Goal: Task Accomplishment & Management: Use online tool/utility

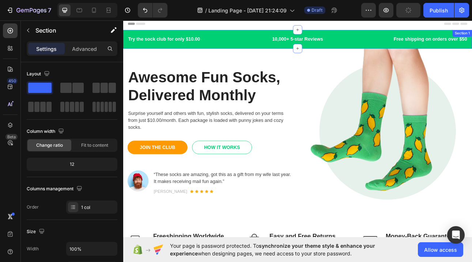
click at [252, 53] on div "Try the sock club for only $10.00 Text block 10,000+ 5-star Reviews Text block …" at bounding box center [342, 44] width 438 height 23
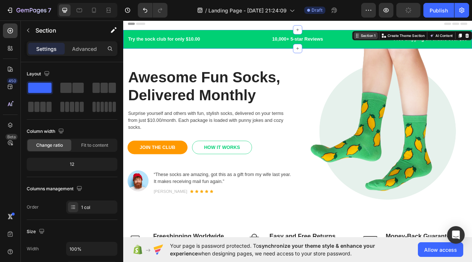
click at [421, 43] on div "Section 1" at bounding box center [428, 40] width 30 height 9
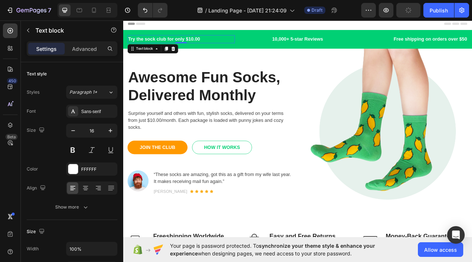
click at [250, 49] on p "Try the sock club for only $10.00" at bounding box center [195, 44] width 133 height 9
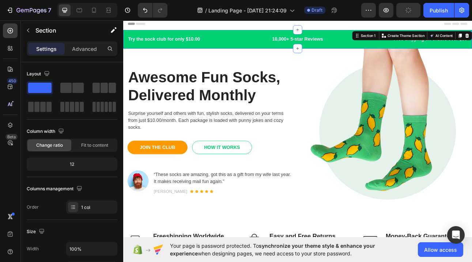
click at [268, 51] on div "Try the sock club for only $10.00 Text block 10,000+ 5-star Reviews Text block …" at bounding box center [342, 44] width 438 height 23
click at [35, 89] on span at bounding box center [39, 88] width 23 height 10
click at [431, 248] on span "Allow access" at bounding box center [440, 250] width 33 height 8
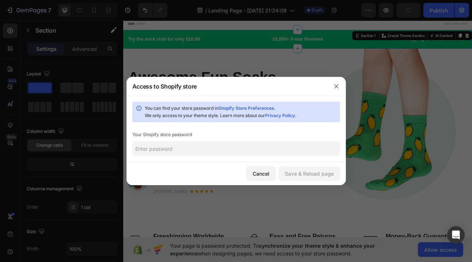
click at [244, 141] on div "You can find your store password in Shopify Store Preferences . We only access …" at bounding box center [235, 129] width 219 height 66
click at [232, 146] on input "text" at bounding box center [236, 148] width 208 height 15
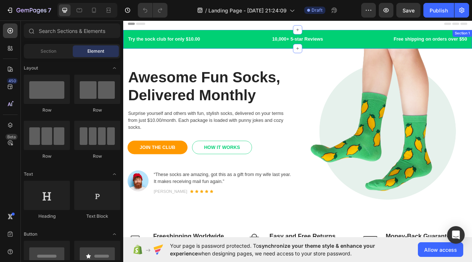
click at [272, 35] on div "Try the sock club for only $10.00 Text block 10,000+ 5-star Reviews Text block …" at bounding box center [342, 44] width 438 height 23
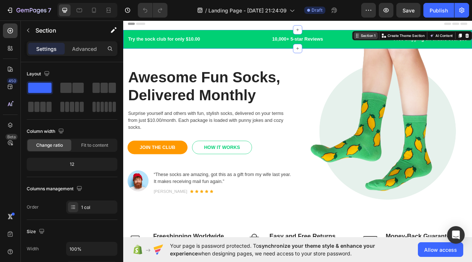
click at [427, 39] on div "Section 1" at bounding box center [431, 40] width 22 height 7
click at [111, 30] on icon "button" at bounding box center [113, 29] width 7 height 7
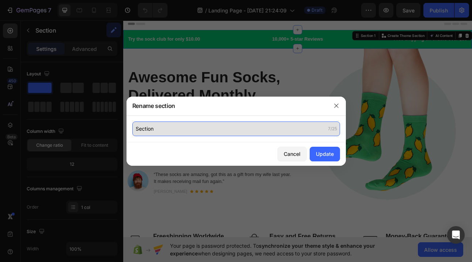
click at [172, 132] on input "Section" at bounding box center [236, 128] width 208 height 15
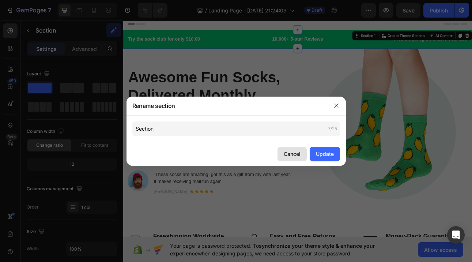
click at [287, 157] on div "Cancel" at bounding box center [292, 154] width 17 height 8
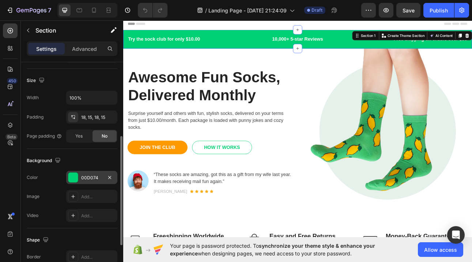
scroll to position [152, 0]
click at [77, 177] on div at bounding box center [73, 176] width 10 height 10
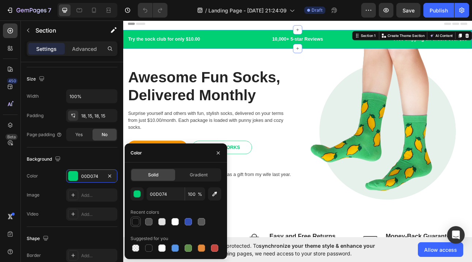
click at [136, 225] on div at bounding box center [135, 221] width 9 height 9
type input "121212"
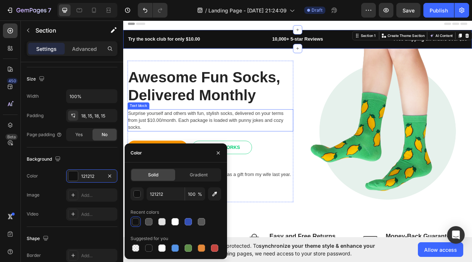
click at [300, 137] on p "Surprise yourself and others with fun, stylish socks, delivered on your terms f…" at bounding box center [232, 146] width 207 height 26
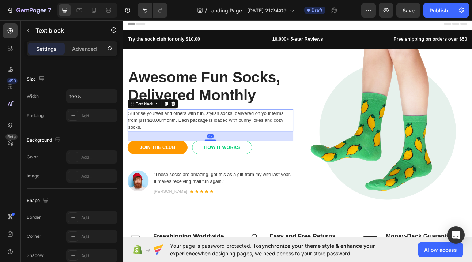
scroll to position [0, 0]
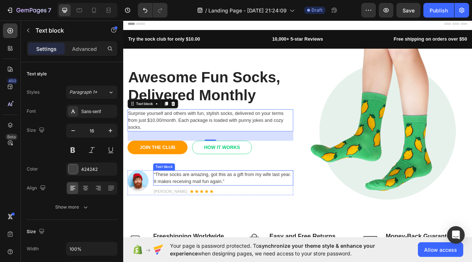
click at [445, 176] on img at bounding box center [452, 160] width 208 height 208
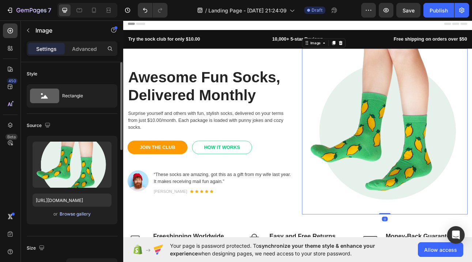
click at [84, 212] on div "Browse gallery" at bounding box center [75, 213] width 31 height 7
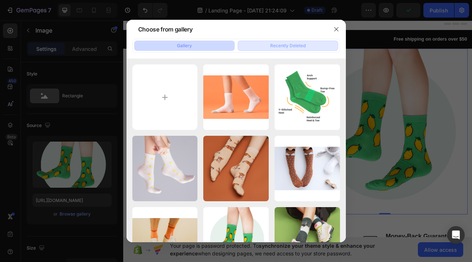
click at [278, 44] on div "Recently Deleted" at bounding box center [287, 45] width 35 height 7
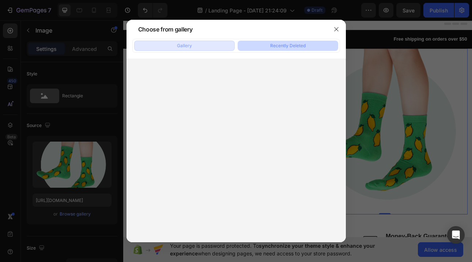
click at [198, 43] on button "Gallery" at bounding box center [184, 46] width 100 height 10
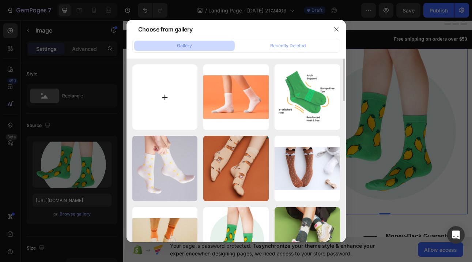
click at [164, 95] on input "file" at bounding box center [164, 96] width 65 height 65
type input "C:\fakepath\26.png"
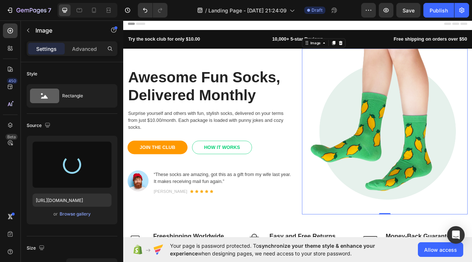
type input "[URL][DOMAIN_NAME]"
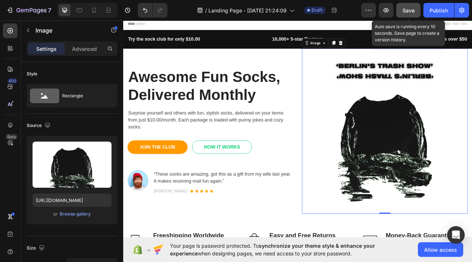
click at [407, 10] on span "Save" at bounding box center [408, 10] width 12 height 6
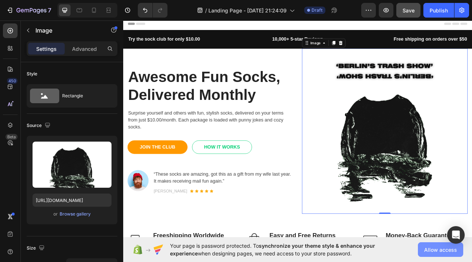
click at [436, 251] on span "Allow access" at bounding box center [440, 250] width 33 height 8
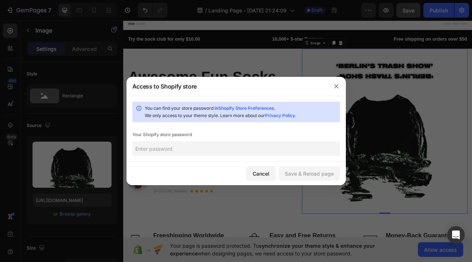
click at [175, 145] on input "text" at bounding box center [236, 148] width 208 height 15
click at [184, 143] on input "text" at bounding box center [236, 148] width 208 height 15
paste input "seicki"
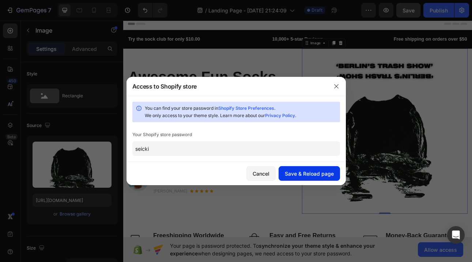
type input "seicki"
click at [318, 175] on div "Save & Reload page" at bounding box center [309, 174] width 49 height 8
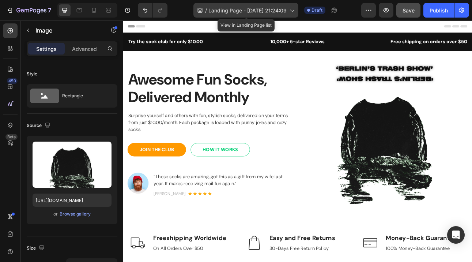
click at [227, 8] on span "Landing Page - [DATE] 21:24:09" at bounding box center [247, 11] width 78 height 8
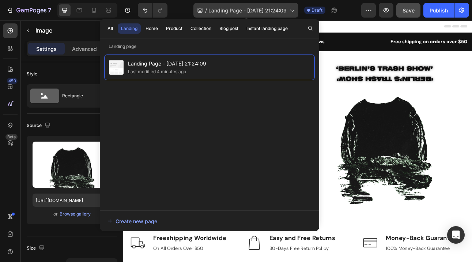
click at [274, 12] on span "Landing Page - [DATE] 21:24:09" at bounding box center [247, 11] width 78 height 8
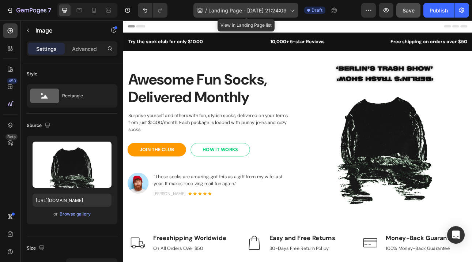
click at [274, 12] on span "Landing Page - [DATE] 21:24:09" at bounding box center [247, 11] width 78 height 8
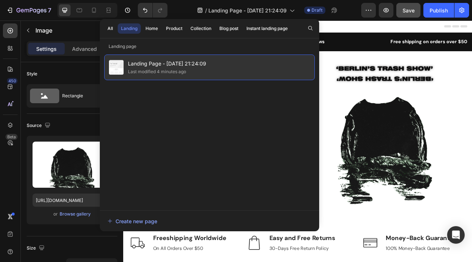
click at [219, 70] on div "Landing Page - [DATE] 21:24:09 Last modified 4 minutes ago" at bounding box center [209, 67] width 210 height 26
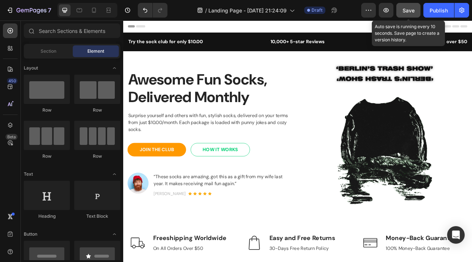
click at [400, 12] on button "Save" at bounding box center [408, 10] width 24 height 15
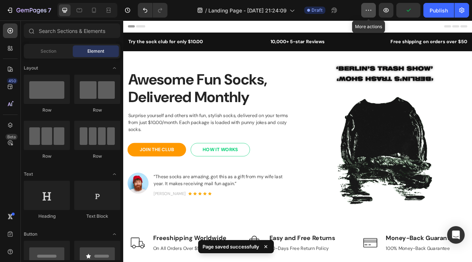
click at [364, 14] on button "button" at bounding box center [368, 10] width 15 height 15
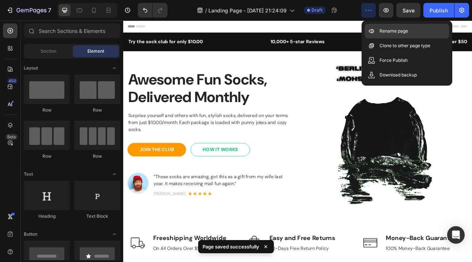
click at [381, 31] on p "Rename page" at bounding box center [393, 30] width 29 height 7
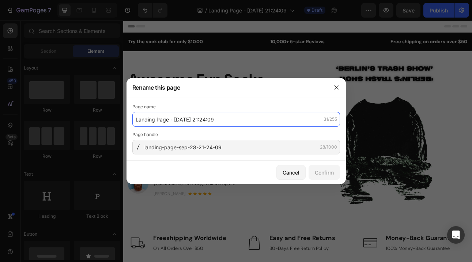
click at [164, 116] on input "Landing Page - [DATE] 21:24:09" at bounding box center [236, 119] width 208 height 15
type input "Berlins"
click at [233, 112] on input "Berlins" at bounding box center [236, 119] width 208 height 15
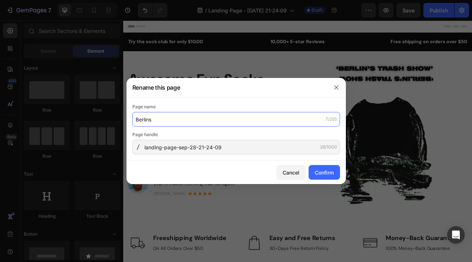
click at [228, 114] on input "Berlins" at bounding box center [236, 119] width 208 height 15
click at [217, 119] on input "Berlins" at bounding box center [236, 119] width 208 height 15
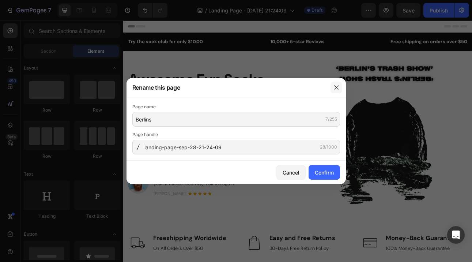
click at [337, 87] on icon "button" at bounding box center [336, 87] width 6 height 6
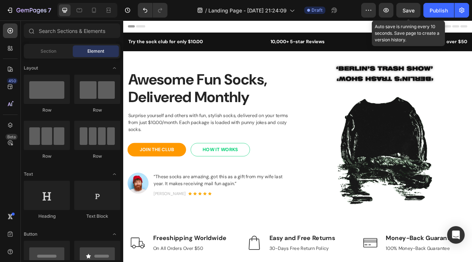
click at [407, 12] on span "Save" at bounding box center [408, 10] width 12 height 6
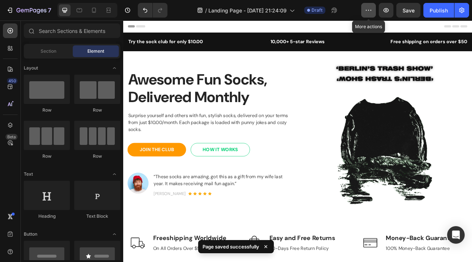
click at [370, 7] on icon "button" at bounding box center [368, 10] width 7 height 7
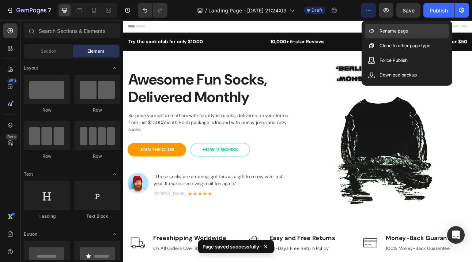
click at [383, 34] on p "Rename page" at bounding box center [393, 30] width 29 height 7
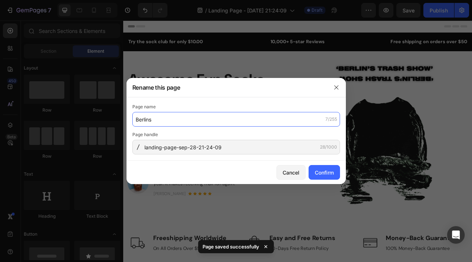
click at [195, 121] on input "Berlins" at bounding box center [236, 119] width 208 height 15
click at [202, 119] on input "Berlins" at bounding box center [236, 119] width 208 height 15
click at [157, 117] on input "Berlinstrashshow" at bounding box center [236, 119] width 208 height 15
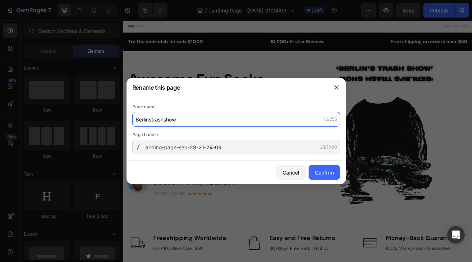
type input "Berlinstrashshow"
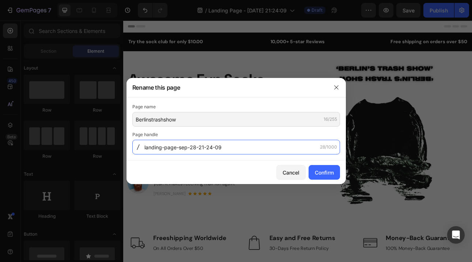
click at [163, 147] on input "landing-page-sep-28-21-24-09" at bounding box center [236, 147] width 208 height 15
click at [164, 147] on input "landing-page-sep-28-21-24-09" at bounding box center [236, 147] width 208 height 15
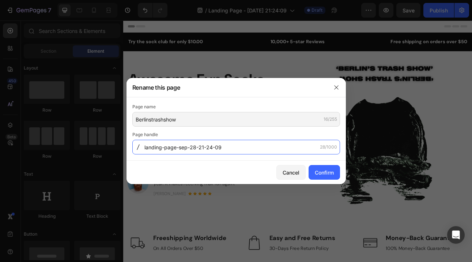
click at [164, 147] on input "landing-page-sep-28-21-24-09" at bounding box center [236, 147] width 208 height 15
type input "berlins-trash-show"
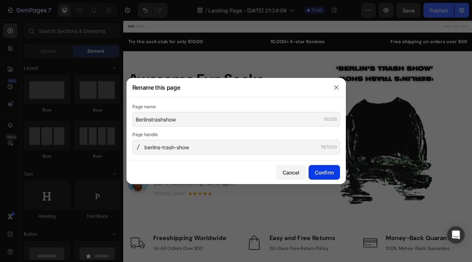
click at [324, 179] on button "Confirm" at bounding box center [323, 172] width 31 height 15
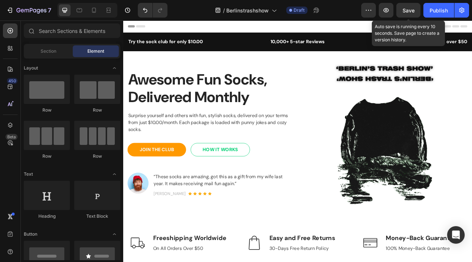
click at [405, 12] on span "Save" at bounding box center [408, 10] width 12 height 6
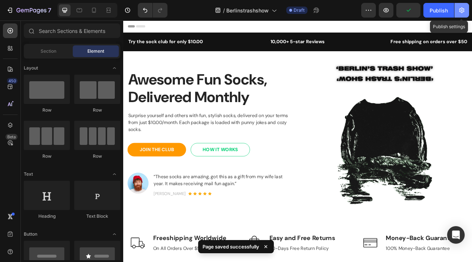
click at [462, 10] on icon "button" at bounding box center [461, 10] width 7 height 7
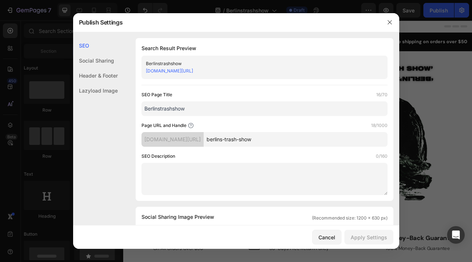
click at [292, 97] on div "SEO Page Title 16/70" at bounding box center [264, 94] width 246 height 7
click at [324, 236] on div "Cancel" at bounding box center [326, 237] width 17 height 8
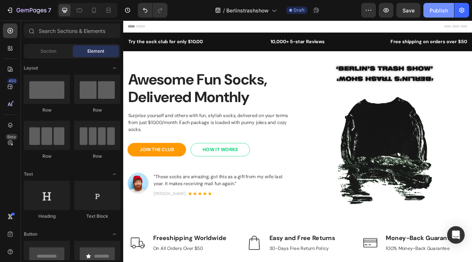
click at [438, 11] on div "Publish" at bounding box center [438, 11] width 18 height 8
click at [461, 11] on icon "button" at bounding box center [461, 10] width 7 height 7
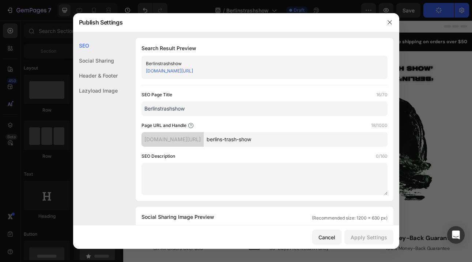
click at [107, 77] on div "Header & Footer" at bounding box center [95, 75] width 45 height 15
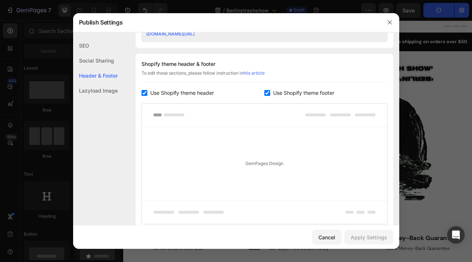
scroll to position [342, 0]
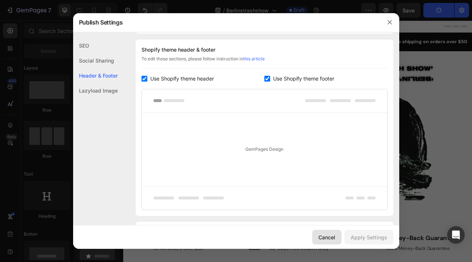
click at [338, 239] on button "Cancel" at bounding box center [326, 236] width 29 height 15
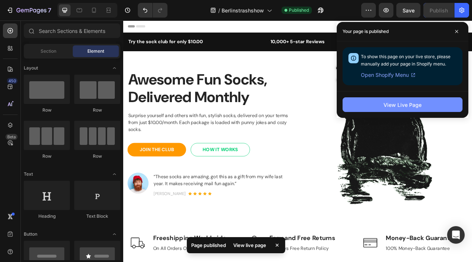
click at [408, 109] on button "View Live Page" at bounding box center [402, 104] width 120 height 15
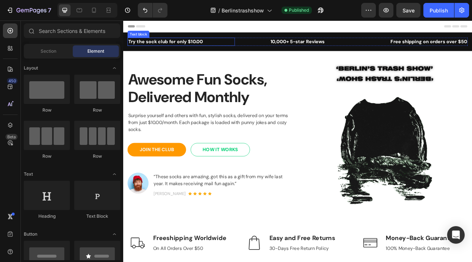
click at [160, 43] on p "Try the sock club for only $10.00" at bounding box center [195, 47] width 133 height 9
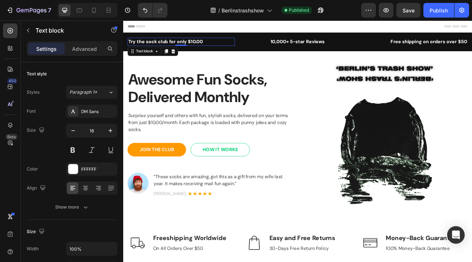
click at [165, 47] on p "Try the sock club for only $10.00" at bounding box center [195, 47] width 133 height 9
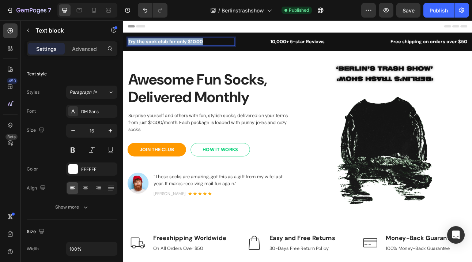
click at [165, 47] on p "Try the sock club for only $10.00" at bounding box center [195, 47] width 133 height 9
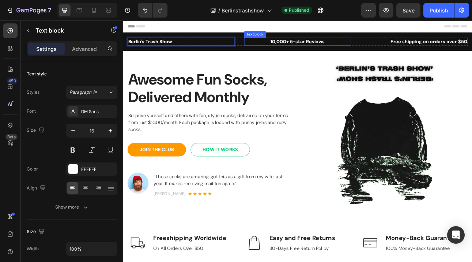
click at [335, 47] on p "10,000+ 5-star Reviews" at bounding box center [342, 47] width 133 height 9
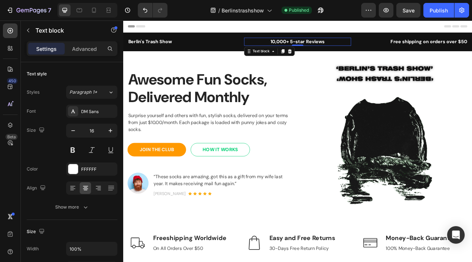
click at [335, 47] on p "10,000+ 5-star Reviews" at bounding box center [342, 47] width 133 height 9
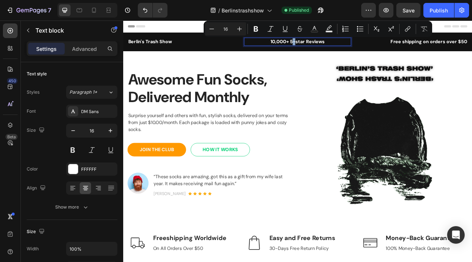
click at [335, 47] on p "10,000+ 5-star Reviews" at bounding box center [342, 47] width 133 height 9
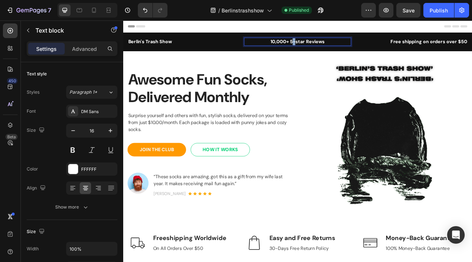
click at [335, 47] on p "10,000+ 5-star Reviews" at bounding box center [342, 47] width 133 height 9
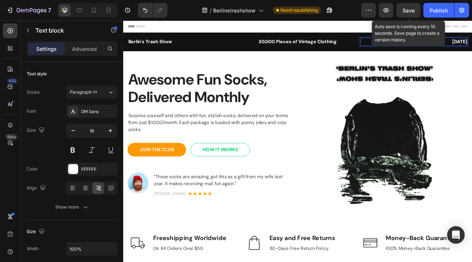
click at [403, 8] on span "Save" at bounding box center [408, 10] width 12 height 6
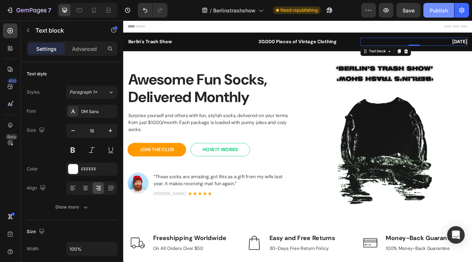
click at [436, 15] on button "Publish" at bounding box center [438, 10] width 31 height 15
click at [381, 10] on button "button" at bounding box center [386, 10] width 15 height 15
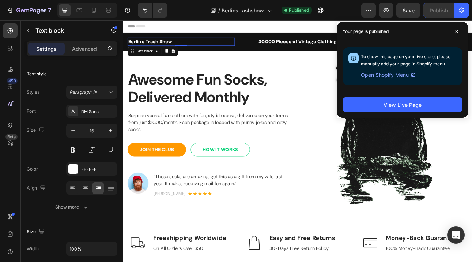
click at [210, 48] on p "Berlin's Trash Show" at bounding box center [195, 47] width 133 height 9
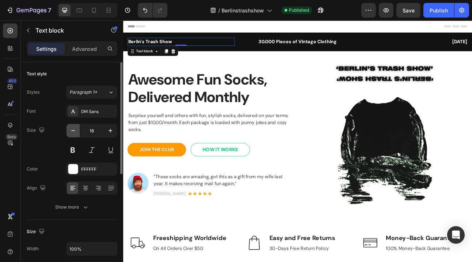
click at [74, 129] on icon "button" at bounding box center [72, 130] width 7 height 7
type input "14"
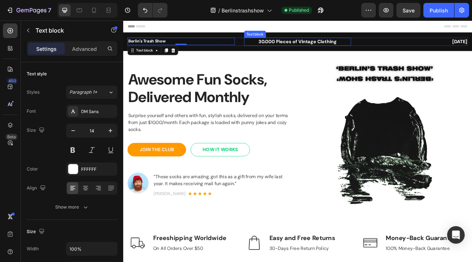
click at [345, 46] on p "30.000 Pieces of Vintage Clothing" at bounding box center [342, 47] width 133 height 9
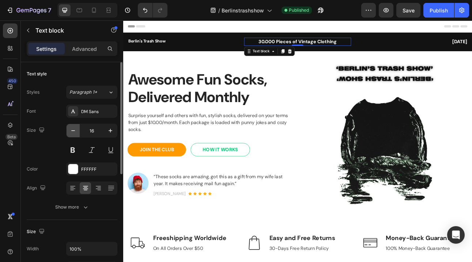
click at [72, 134] on button "button" at bounding box center [73, 130] width 13 height 13
type input "14"
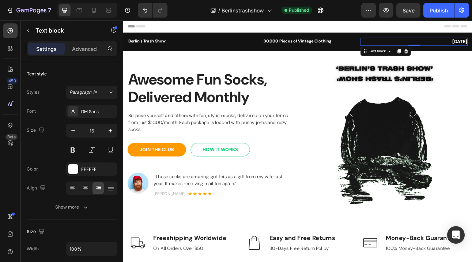
click at [75, 132] on icon "button" at bounding box center [72, 130] width 7 height 7
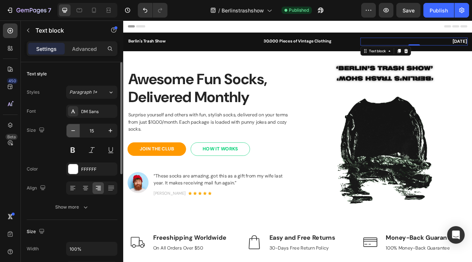
type input "14"
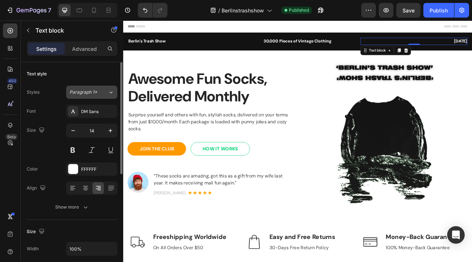
click at [88, 93] on span "Paragraph 1*" at bounding box center [83, 92] width 28 height 7
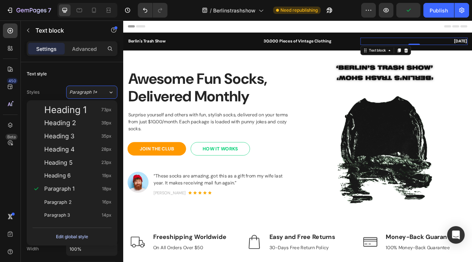
click at [73, 234] on div "Edit global style" at bounding box center [72, 236] width 32 height 9
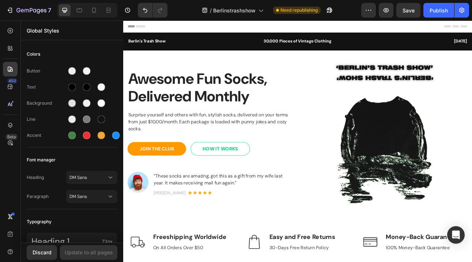
click at [403, 10] on span "Save" at bounding box center [408, 10] width 12 height 6
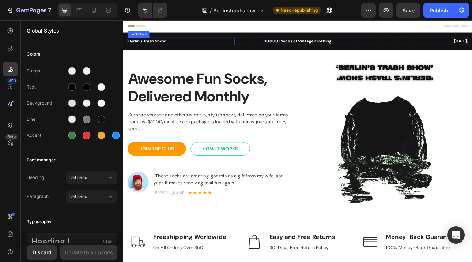
click at [181, 48] on p "Berlin's Trash Show" at bounding box center [195, 47] width 133 height 8
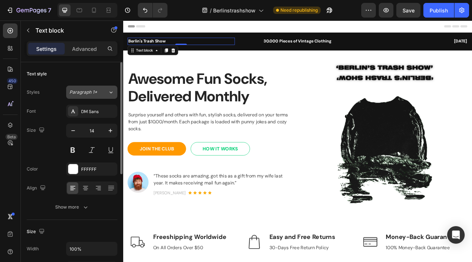
click at [83, 95] on span "Paragraph 1*" at bounding box center [83, 92] width 28 height 7
click at [59, 74] on div "Text style" at bounding box center [72, 74] width 91 height 12
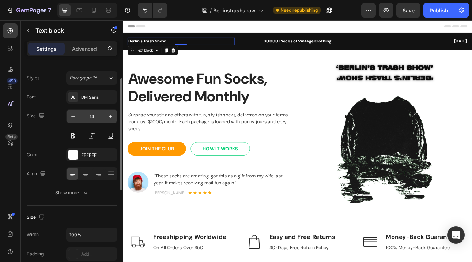
scroll to position [11, 0]
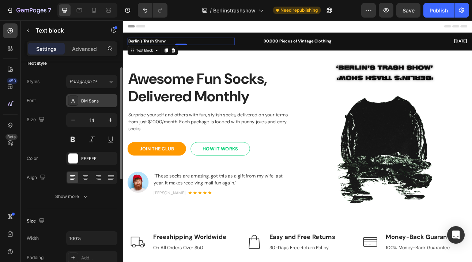
click at [92, 96] on div "DM Sans" at bounding box center [91, 100] width 51 height 13
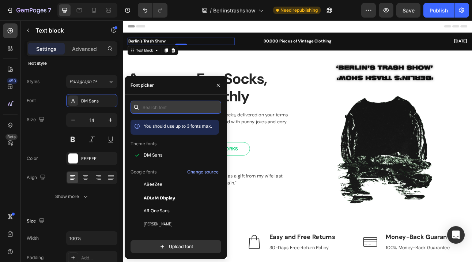
click at [164, 104] on input "text" at bounding box center [175, 106] width 91 height 13
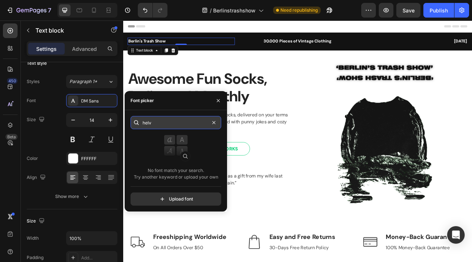
type input "helve"
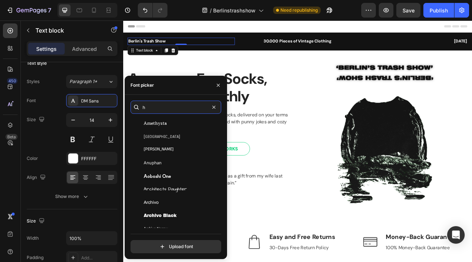
scroll to position [0, 0]
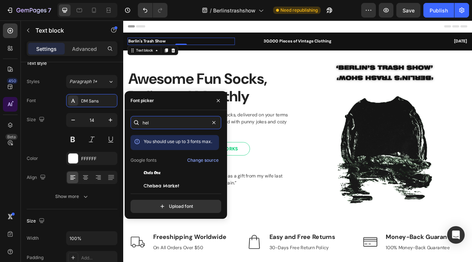
type input "hel"
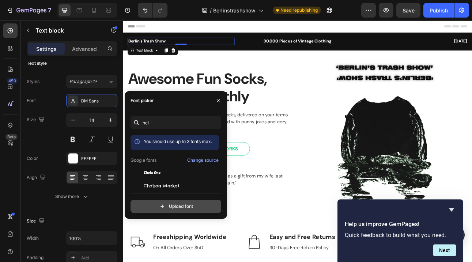
click at [182, 202] on input "file" at bounding box center [191, 206] width 183 height 12
click at [176, 205] on input "file" at bounding box center [191, 206] width 183 height 12
type input "C:\fakepath\FADLAPBlkIt.ttf"
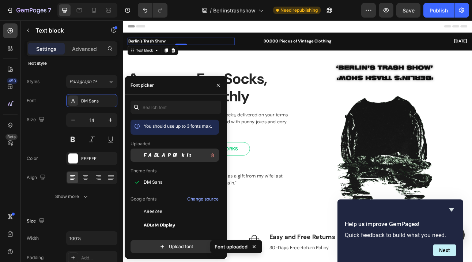
click at [167, 155] on span "FADLAPBlkIt" at bounding box center [169, 155] width 51 height 7
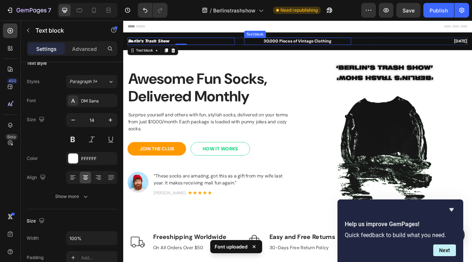
click at [311, 46] on p "30.000 Pieces of Vintage Clothing" at bounding box center [342, 47] width 133 height 8
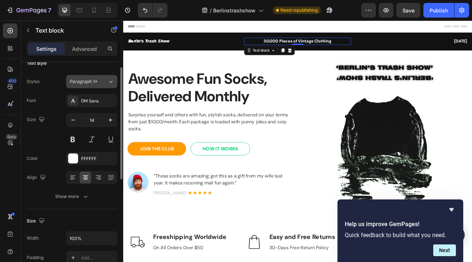
click at [82, 82] on span "Paragraph 1*" at bounding box center [83, 81] width 28 height 7
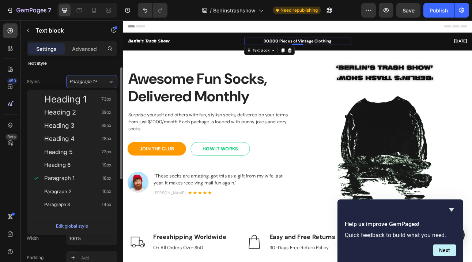
click at [80, 69] on div "Text style" at bounding box center [72, 63] width 91 height 12
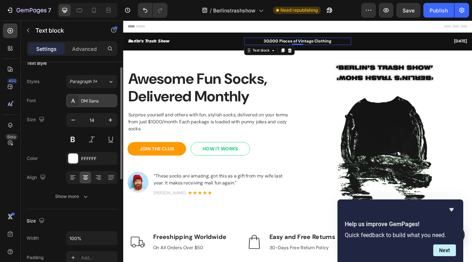
click at [80, 103] on div "DM Sans" at bounding box center [91, 100] width 51 height 13
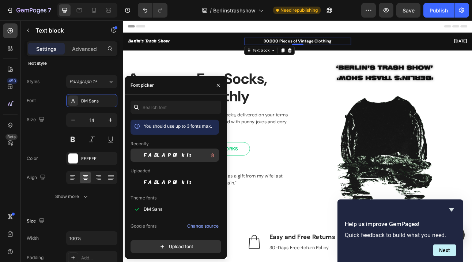
click at [158, 157] on span "FADLAPBlkIt" at bounding box center [169, 155] width 51 height 7
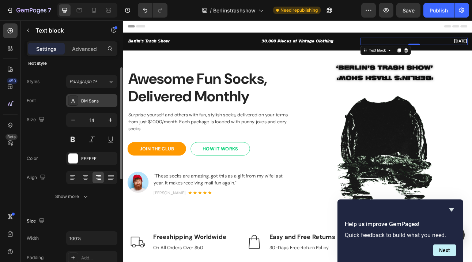
click at [85, 99] on div "DM Sans" at bounding box center [98, 101] width 34 height 7
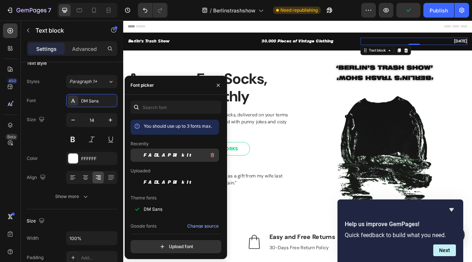
click at [170, 157] on span "FADLAPBlkIt" at bounding box center [169, 155] width 51 height 7
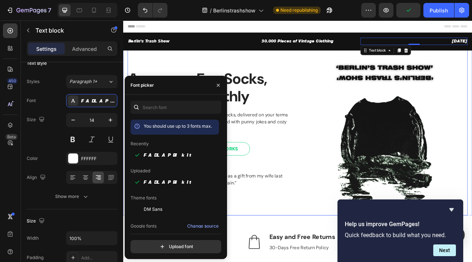
click at [340, 121] on div "Awesome Fun Socks, Delivered Monthly Heading Surprise yourself and others with …" at bounding box center [343, 162] width 428 height 208
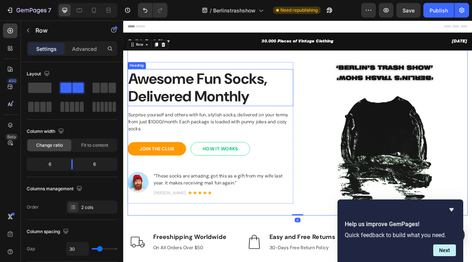
click at [236, 102] on p "Awesome Fun Socks, Delivered Monthly" at bounding box center [232, 104] width 207 height 45
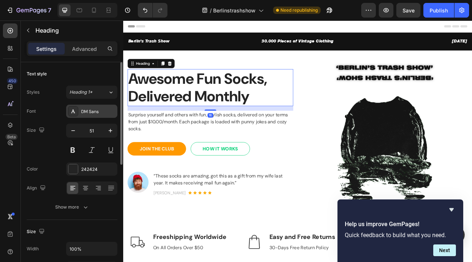
click at [92, 109] on div "DM Sans" at bounding box center [98, 111] width 34 height 7
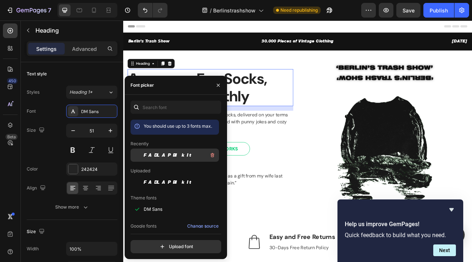
click at [167, 157] on span "FADLAPBlkIt" at bounding box center [169, 155] width 51 height 7
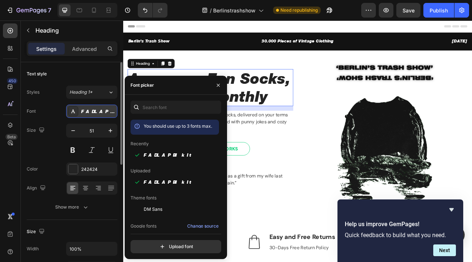
click at [85, 109] on div "FADLAPBlkIt" at bounding box center [98, 111] width 34 height 7
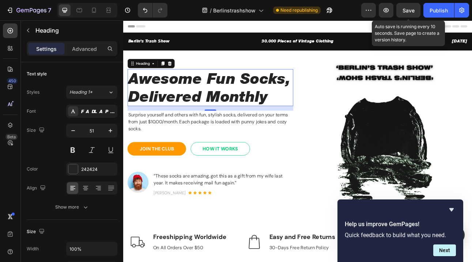
click at [407, 12] on span "Save" at bounding box center [408, 10] width 12 height 6
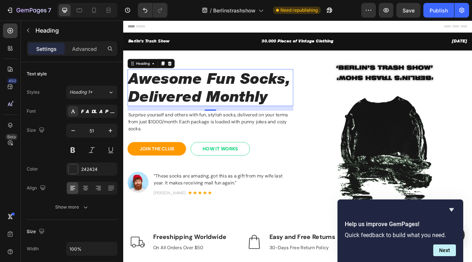
click at [160, 113] on p "Awesome Fun Socks, Delivered Monthly" at bounding box center [232, 104] width 207 height 45
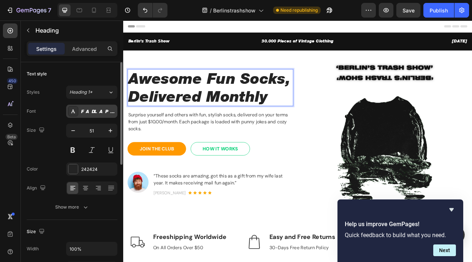
click at [87, 114] on div "FADLAPBlkIt" at bounding box center [98, 111] width 34 height 7
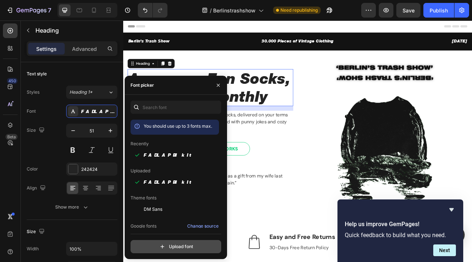
click at [185, 242] on input "file" at bounding box center [191, 246] width 183 height 12
type input "C:\fakepath\Helvetica Neue LT Pro 93 Black Extended.otf"
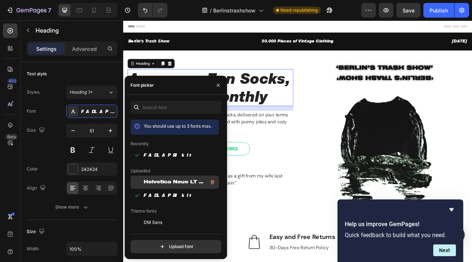
click at [148, 181] on span "Helvetica Neue LT Pro 93 Black Extended" at bounding box center [174, 182] width 61 height 7
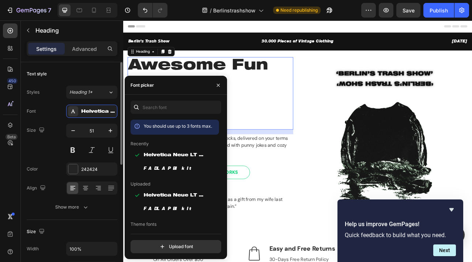
click at [85, 79] on div "Text style" at bounding box center [72, 74] width 91 height 12
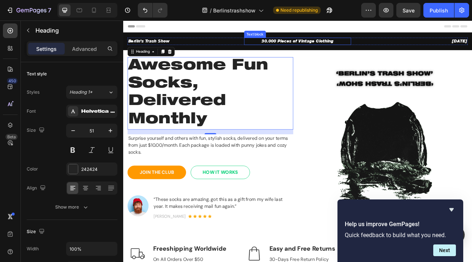
click at [325, 48] on p "30.000 Pieces of Vintage Clothing" at bounding box center [342, 47] width 133 height 8
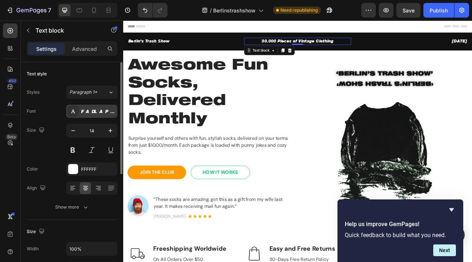
click at [76, 109] on div at bounding box center [73, 111] width 10 height 10
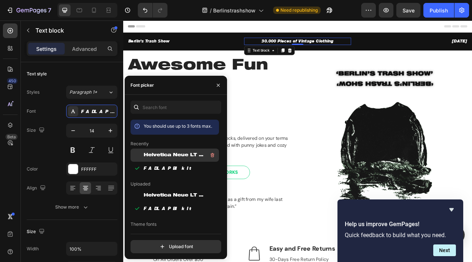
click at [170, 151] on div "Helvetica Neue LT Pro 93 Black Extended" at bounding box center [181, 155] width 74 height 9
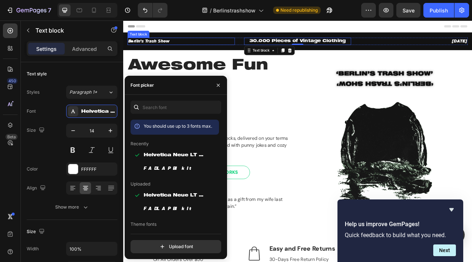
click at [163, 49] on p "Berlin's Trash Show" at bounding box center [195, 47] width 133 height 8
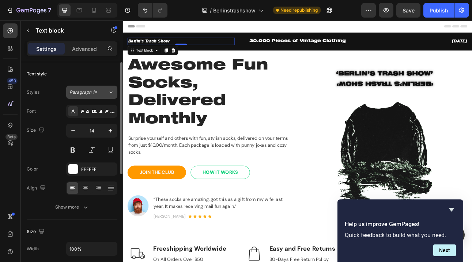
click at [83, 92] on span "Paragraph 1*" at bounding box center [83, 92] width 28 height 7
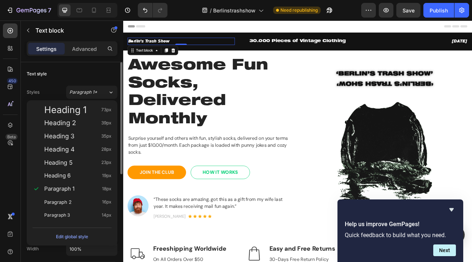
click at [90, 72] on div "Text style" at bounding box center [72, 74] width 91 height 12
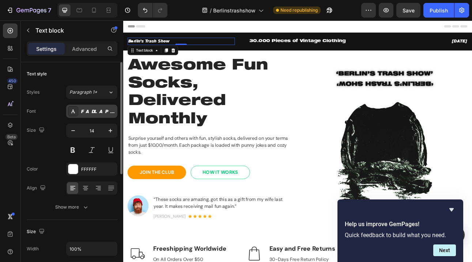
click at [80, 115] on div "FADLAPBlkIt" at bounding box center [91, 111] width 51 height 13
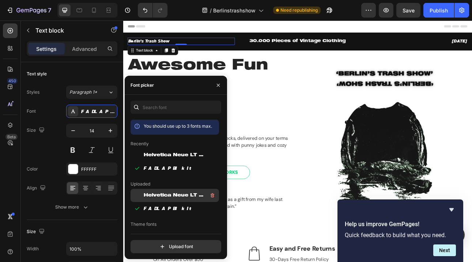
click at [152, 193] on span "Helvetica Neue LT Pro 93 Black Extended" at bounding box center [174, 195] width 61 height 7
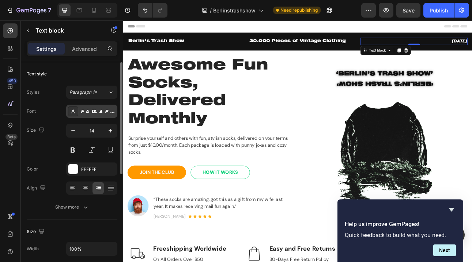
click at [81, 107] on div "FADLAPBlkIt" at bounding box center [91, 111] width 51 height 13
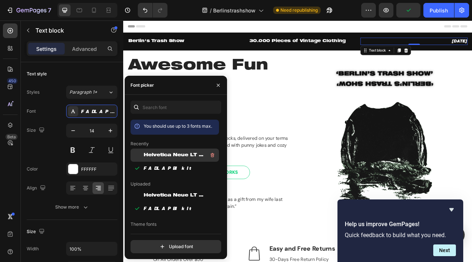
click at [159, 154] on span "Helvetica Neue LT Pro 93 Black Extended" at bounding box center [174, 155] width 61 height 7
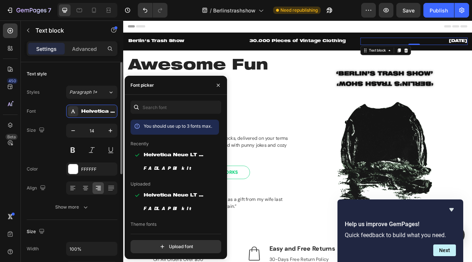
click at [75, 74] on div "Text style" at bounding box center [72, 74] width 91 height 12
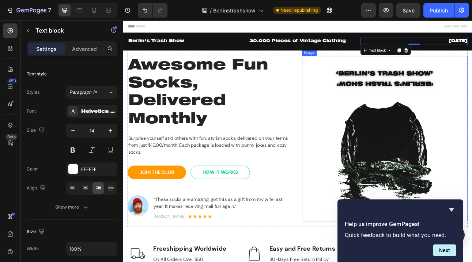
click at [330, 148] on h1 "Awesome Fun Socks, Delivered Monthly" at bounding box center [233, 112] width 208 height 91
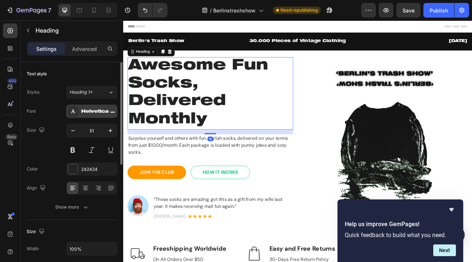
click at [83, 112] on div "Helvetica Neue LT Pro 93 Black Extended" at bounding box center [98, 111] width 34 height 7
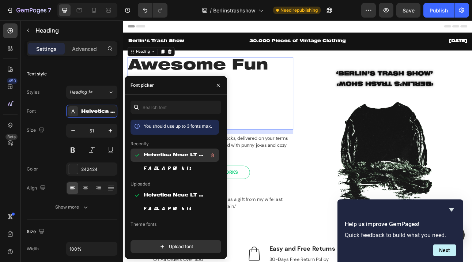
click at [156, 155] on span "Helvetica Neue LT Pro 93 Black Extended" at bounding box center [174, 155] width 61 height 7
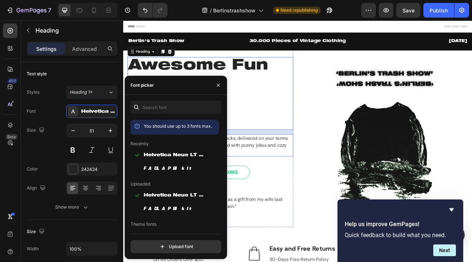
click at [329, 177] on p "Surprise yourself and others with fun, stylish socks, delivered on your terms f…" at bounding box center [232, 177] width 207 height 26
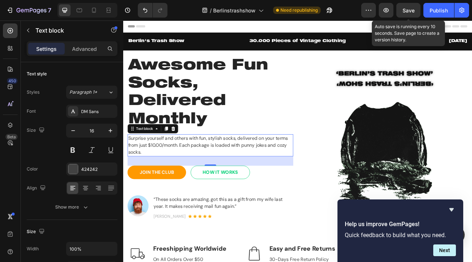
click at [405, 11] on span "Save" at bounding box center [408, 10] width 12 height 6
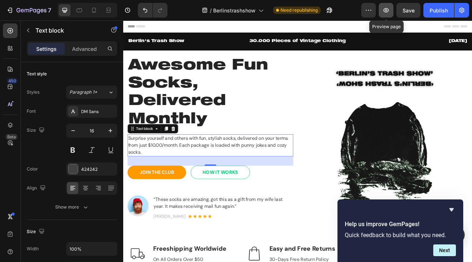
click at [384, 12] on icon "button" at bounding box center [385, 10] width 7 height 7
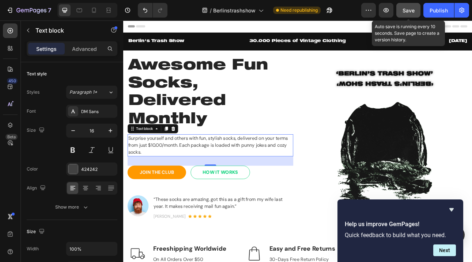
click at [409, 14] on button "Save" at bounding box center [408, 10] width 24 height 15
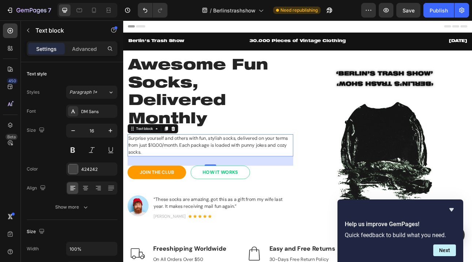
click at [164, 169] on p "Surprise yourself and others with fun, stylish socks, delivered on your terms f…" at bounding box center [232, 177] width 207 height 26
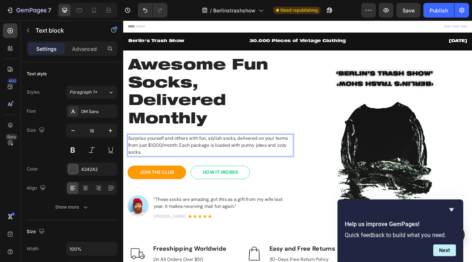
click at [163, 171] on p "Surprise yourself and others with fun, stylish socks, delivered on your terms f…" at bounding box center [232, 177] width 207 height 26
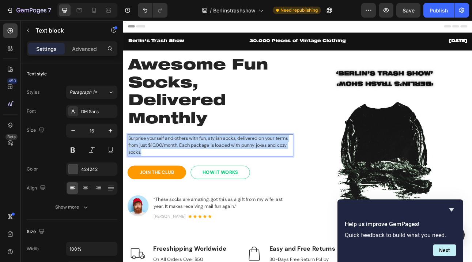
click at [163, 171] on p "Surprise yourself and others with fun, stylish socks, delivered on your terms f…" at bounding box center [232, 177] width 207 height 26
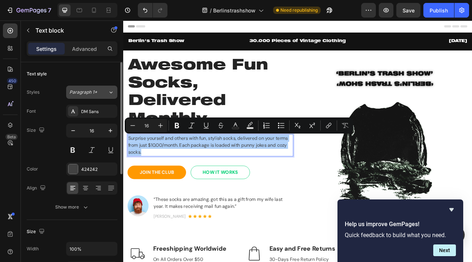
click at [82, 91] on span "Paragraph 1*" at bounding box center [83, 92] width 28 height 7
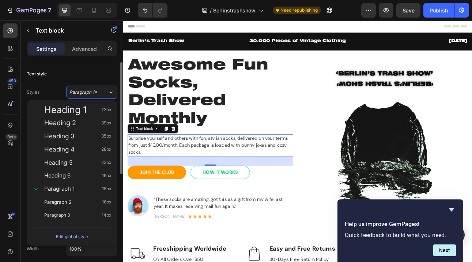
click at [59, 79] on div "Text style" at bounding box center [72, 74] width 91 height 12
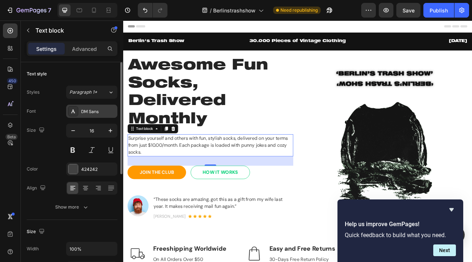
click at [81, 109] on div "DM Sans" at bounding box center [98, 111] width 34 height 7
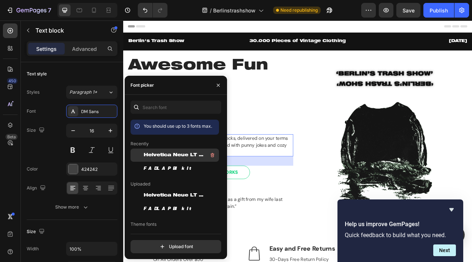
click at [158, 157] on span "Helvetica Neue LT Pro 93 Black Extended" at bounding box center [174, 155] width 61 height 7
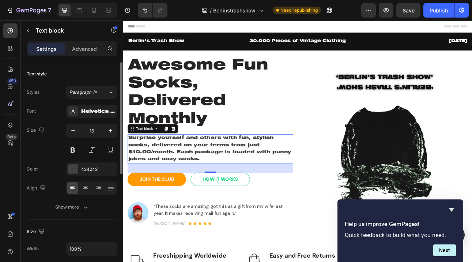
click at [91, 72] on div "Text style" at bounding box center [72, 74] width 91 height 12
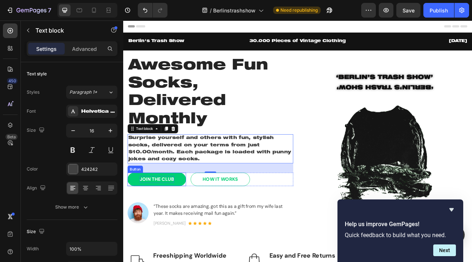
click at [163, 217] on div "JOIN THE CLUB" at bounding box center [165, 220] width 43 height 9
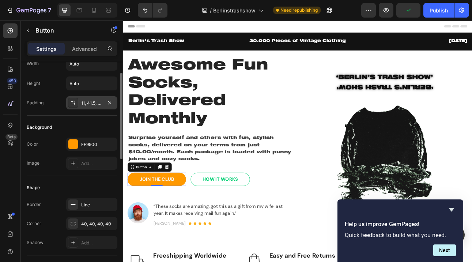
scroll to position [28, 0]
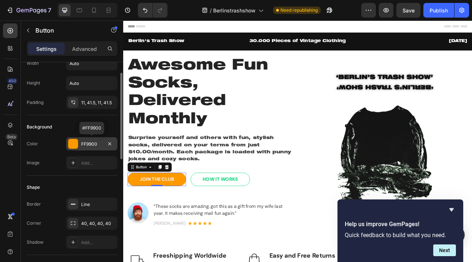
click at [79, 143] on div "FF9900" at bounding box center [91, 143] width 51 height 13
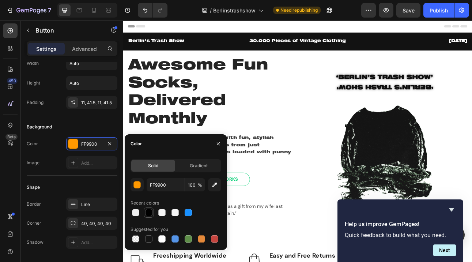
click at [152, 210] on div at bounding box center [148, 212] width 7 height 7
type input "000000"
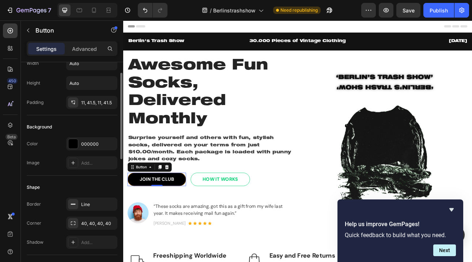
click at [83, 125] on div "Background" at bounding box center [72, 127] width 91 height 12
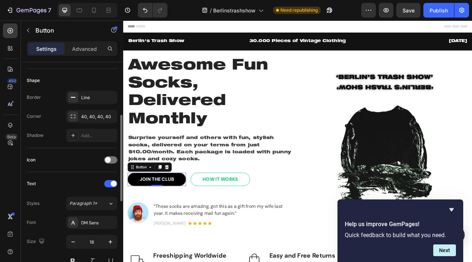
scroll to position [147, 0]
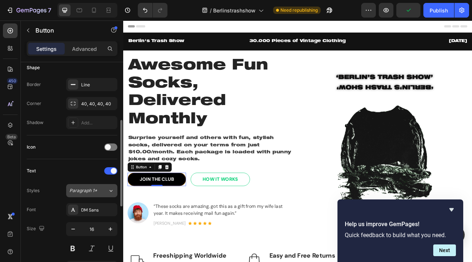
click at [92, 193] on span "Paragraph 1*" at bounding box center [83, 190] width 28 height 7
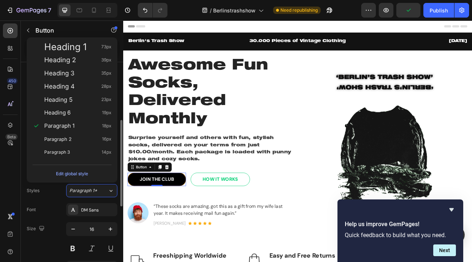
click at [54, 198] on div "Styles Paragraph 1* Font DM Sans Size 16 Color F7F7F7 Show more" at bounding box center [72, 238] width 91 height 109
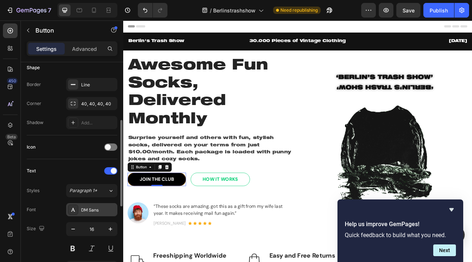
click at [94, 206] on div "DM Sans" at bounding box center [98, 209] width 34 height 7
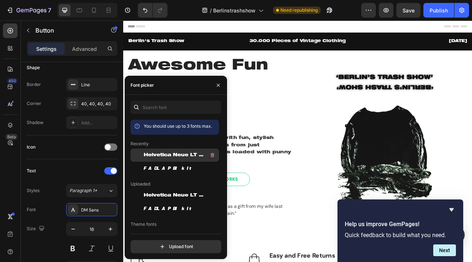
click at [159, 155] on span "Helvetica Neue LT Pro 93 Black Extended" at bounding box center [174, 155] width 61 height 7
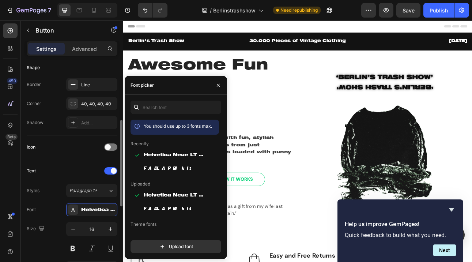
click at [86, 167] on div "Text" at bounding box center [72, 171] width 91 height 12
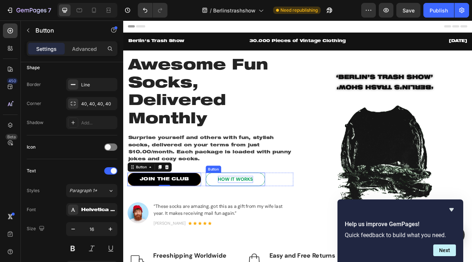
click at [270, 224] on div "HOW IT WORKS" at bounding box center [264, 220] width 44 height 9
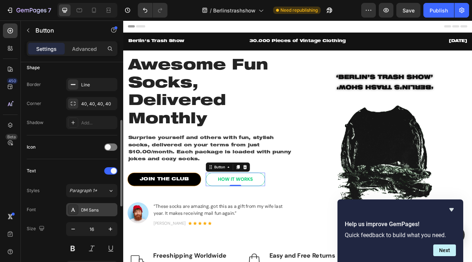
click at [75, 210] on icon at bounding box center [73, 209] width 6 height 6
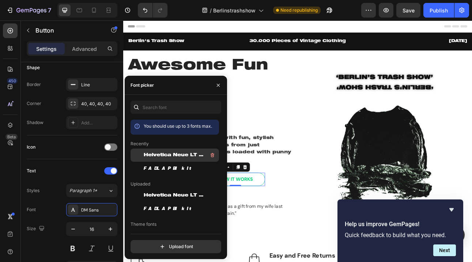
click at [163, 154] on span "Helvetica Neue LT Pro 93 Black Extended" at bounding box center [174, 155] width 61 height 7
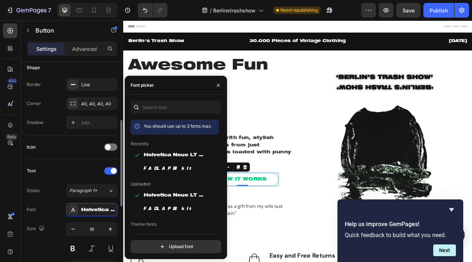
click at [67, 168] on div "Text" at bounding box center [72, 171] width 91 height 12
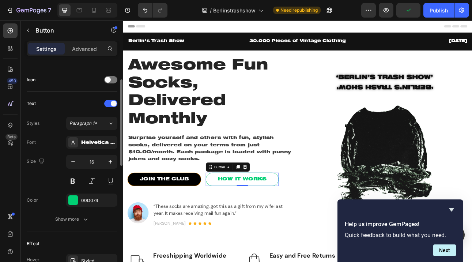
scroll to position [221, 0]
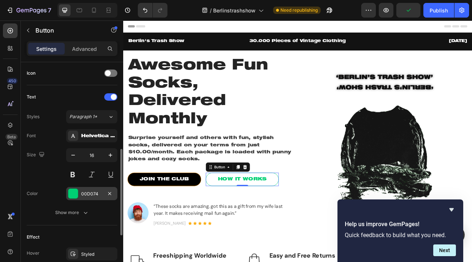
click at [72, 194] on div at bounding box center [73, 194] width 10 height 10
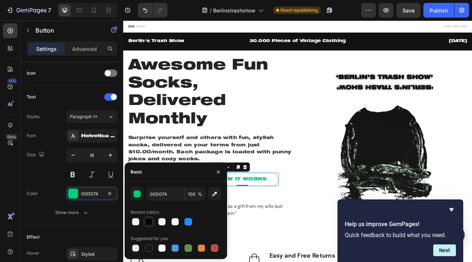
click at [145, 220] on div at bounding box center [148, 221] width 7 height 7
type input "000000"
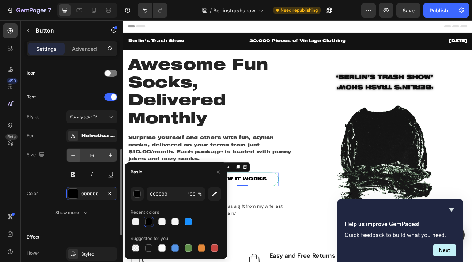
click at [77, 160] on button "button" at bounding box center [73, 154] width 13 height 13
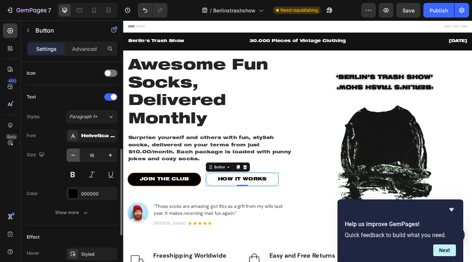
type input "15"
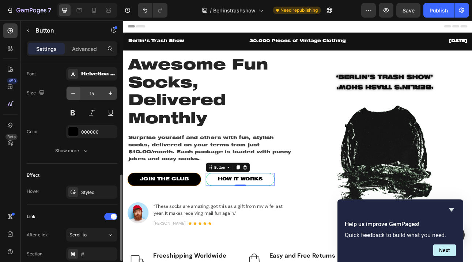
scroll to position [284, 0]
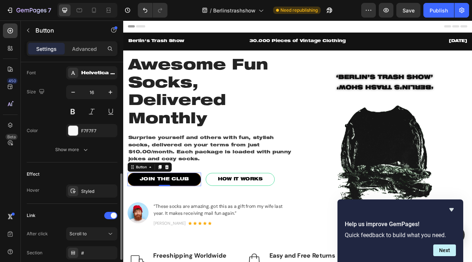
click at [213, 212] on div "JOIN THE CLUB Button 0" at bounding box center [175, 220] width 92 height 17
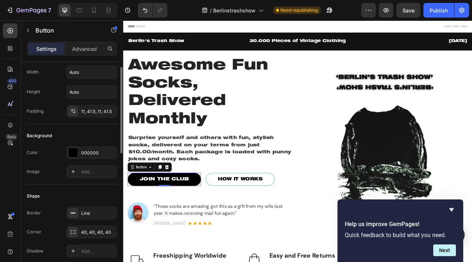
scroll to position [0, 0]
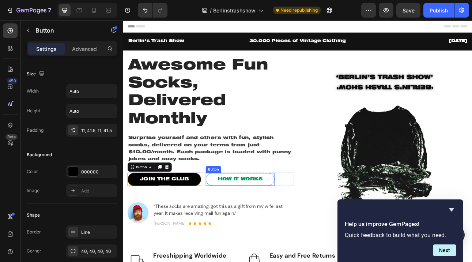
click at [311, 214] on link "HOW IT WORKS" at bounding box center [270, 220] width 87 height 16
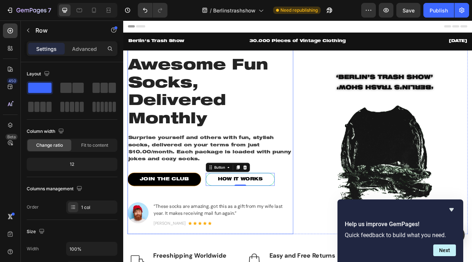
click at [332, 202] on div "Awesome Fun Socks, Delivered Monthly Heading Surprise yourself and others with …" at bounding box center [233, 173] width 208 height 213
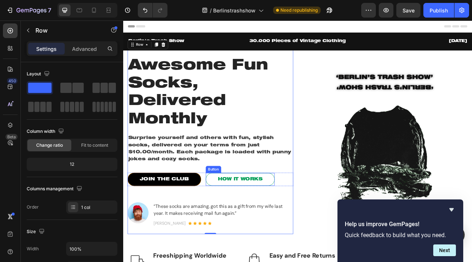
click at [303, 212] on link "HOW IT WORKS" at bounding box center [270, 220] width 87 height 16
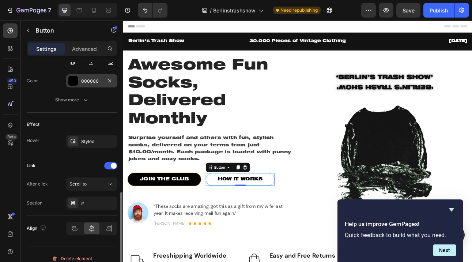
scroll to position [338, 0]
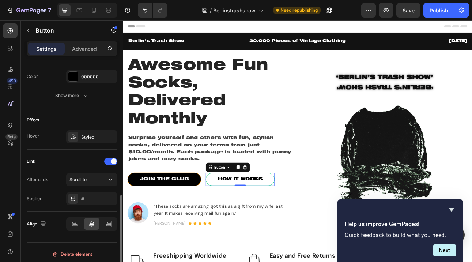
click at [41, 136] on div "Hover Styled" at bounding box center [72, 136] width 91 height 13
click at [88, 138] on div "Styled" at bounding box center [91, 137] width 21 height 7
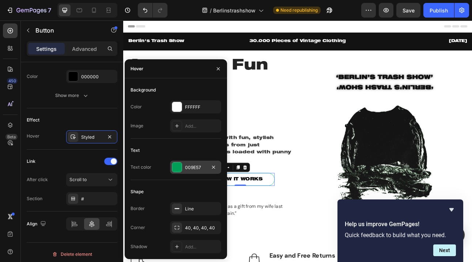
click at [178, 166] on div at bounding box center [177, 167] width 10 height 10
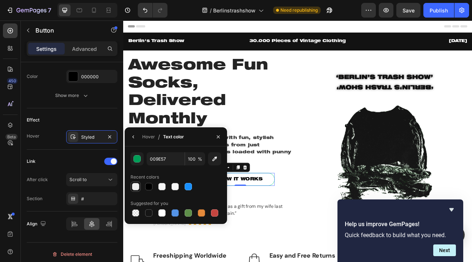
click at [134, 187] on div at bounding box center [135, 186] width 7 height 7
click at [149, 189] on div at bounding box center [148, 186] width 7 height 7
click at [138, 160] on div "button" at bounding box center [137, 158] width 7 height 7
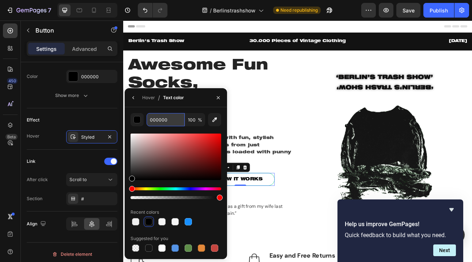
click at [162, 120] on input "000000" at bounding box center [166, 119] width 38 height 13
paste input "#38fa2a"
click at [177, 110] on div "#38fa2a 100 % Recent colors Suggested for you" at bounding box center [176, 183] width 102 height 152
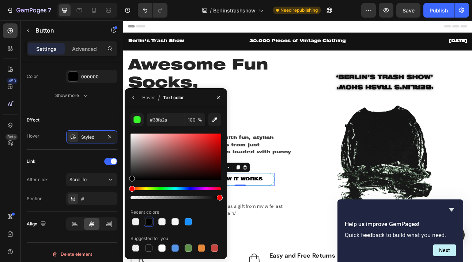
type input "38FA2A"
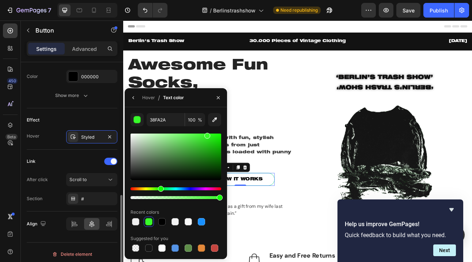
click at [92, 106] on div "Text Styles Paragraph 1* Font Helvetica Neue LT Pro 93 Black Extended Size 15 C…" at bounding box center [72, 38] width 91 height 140
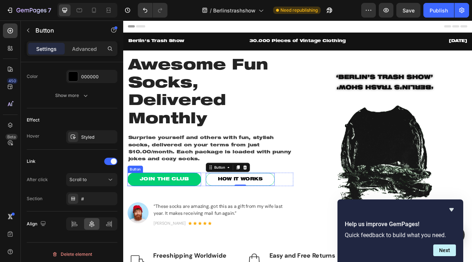
click at [166, 226] on link "JOIN THE CLUB" at bounding box center [175, 220] width 92 height 17
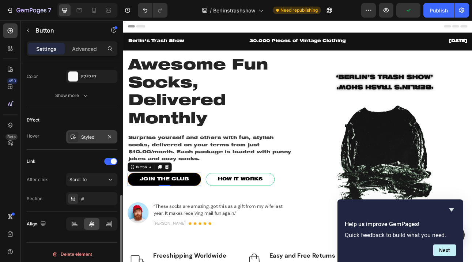
click at [79, 137] on div "Styled" at bounding box center [91, 136] width 51 height 13
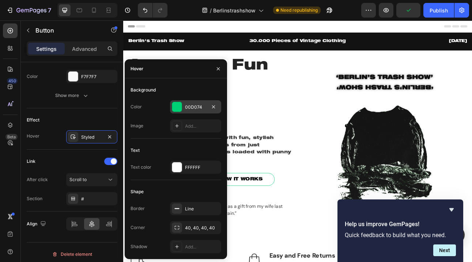
click at [186, 108] on div "00D074" at bounding box center [195, 107] width 21 height 7
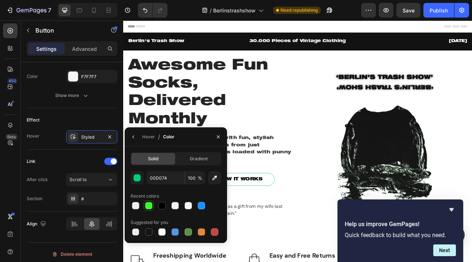
click at [150, 204] on div at bounding box center [148, 205] width 7 height 7
type input "38FA2A"
click at [111, 118] on div "Effect" at bounding box center [72, 120] width 91 height 12
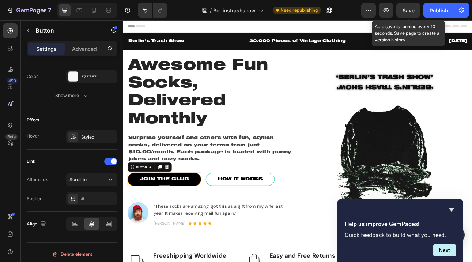
click at [408, 11] on span "Save" at bounding box center [408, 10] width 12 height 6
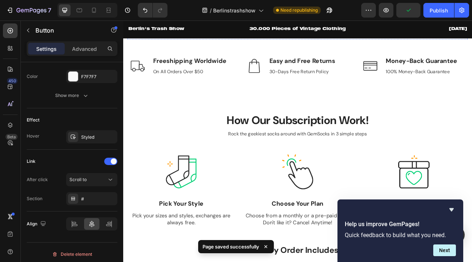
scroll to position [247, 0]
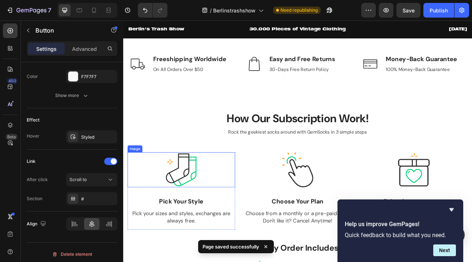
click at [212, 216] on img at bounding box center [196, 208] width 44 height 44
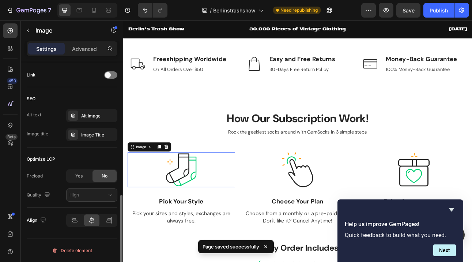
scroll to position [0, 0]
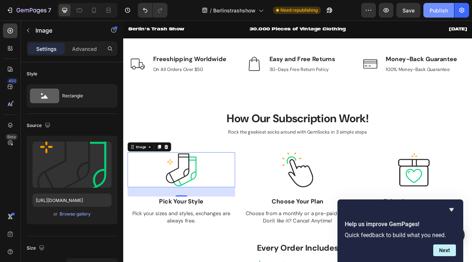
click at [441, 10] on div "Publish" at bounding box center [438, 11] width 18 height 8
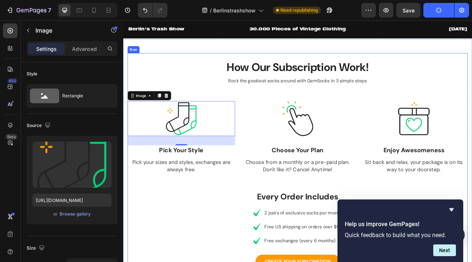
scroll to position [294, 0]
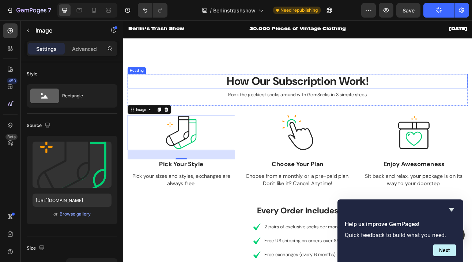
click at [294, 97] on p "How Our Subscription Work!" at bounding box center [342, 96] width 426 height 17
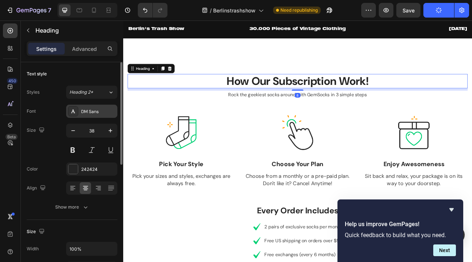
click at [79, 110] on div "DM Sans" at bounding box center [91, 111] width 51 height 13
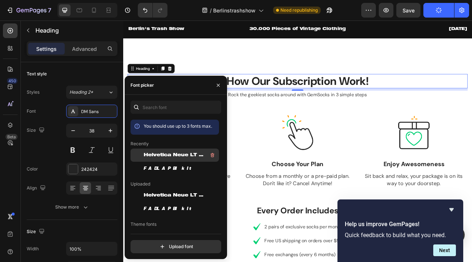
click at [160, 153] on span "Helvetica Neue LT Pro 93 Black Extended" at bounding box center [174, 155] width 61 height 7
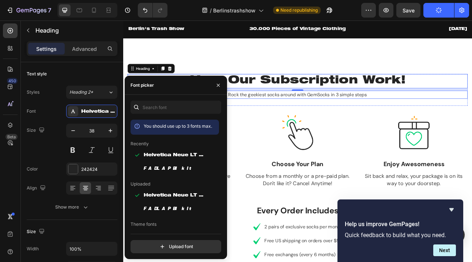
click at [279, 114] on p "Rock the geekiest socks around with GemSocks in 3 simple steps" at bounding box center [342, 113] width 426 height 9
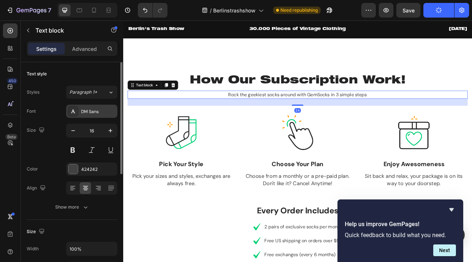
click at [84, 112] on div "DM Sans" at bounding box center [98, 111] width 34 height 7
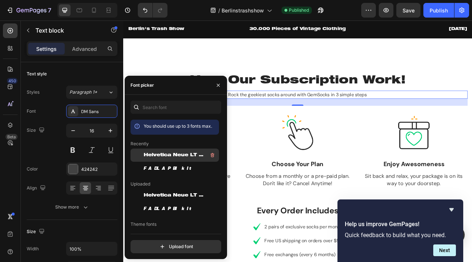
click at [164, 151] on div "Helvetica Neue LT Pro 93 Black Extended" at bounding box center [181, 155] width 74 height 9
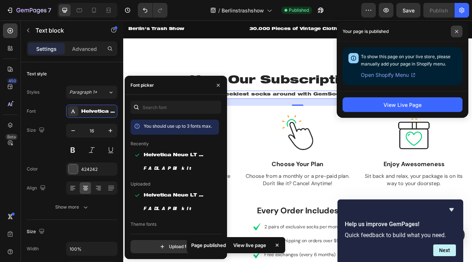
click at [457, 30] on icon at bounding box center [457, 32] width 4 height 4
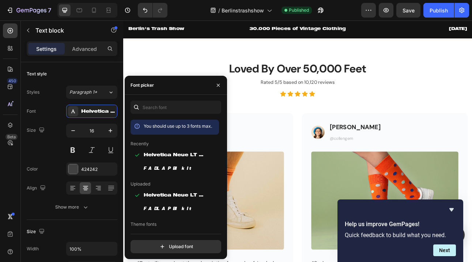
scroll to position [929, 0]
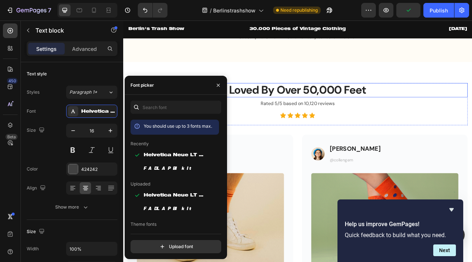
click at [326, 107] on p "Loved By Over 50,000 Feet" at bounding box center [342, 108] width 426 height 17
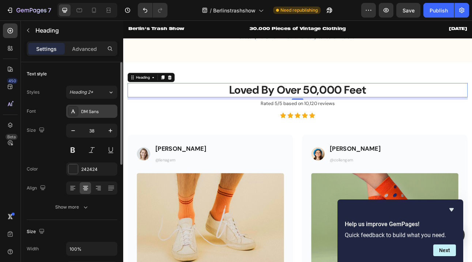
click at [76, 113] on icon at bounding box center [73, 111] width 6 height 6
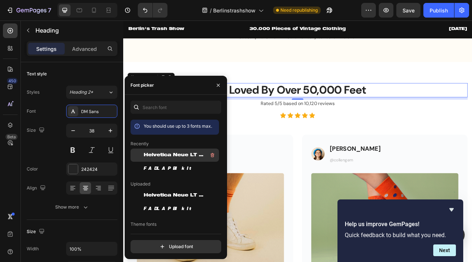
click at [163, 156] on span "Helvetica Neue LT Pro 93 Black Extended" at bounding box center [174, 155] width 61 height 7
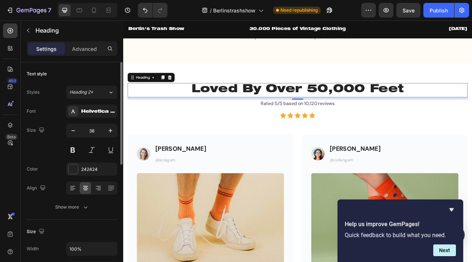
click at [76, 74] on div "Text style" at bounding box center [72, 74] width 91 height 12
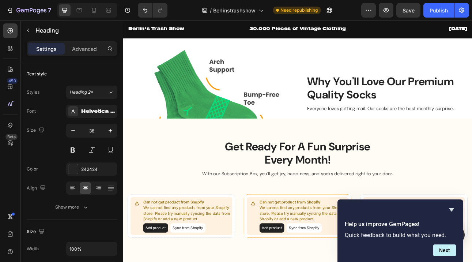
scroll to position [551, 0]
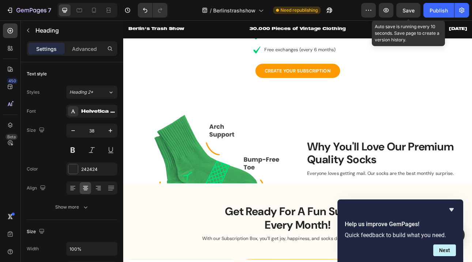
click at [404, 13] on span "Save" at bounding box center [408, 10] width 12 height 6
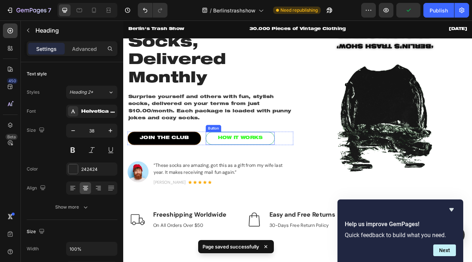
scroll to position [52, 0]
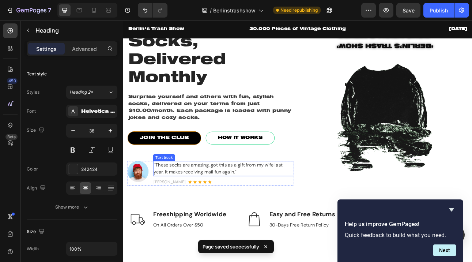
click at [213, 205] on p "“These socks are amazing, got this as a gift from my wife last year. It makes r…" at bounding box center [249, 207] width 175 height 18
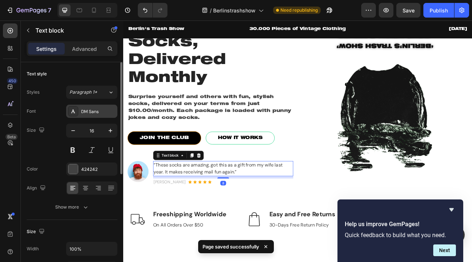
click at [92, 112] on div "DM Sans" at bounding box center [98, 111] width 34 height 7
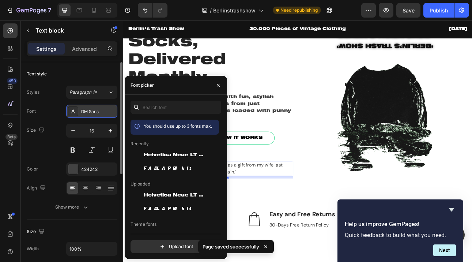
click at [92, 112] on div "DM Sans" at bounding box center [98, 111] width 34 height 7
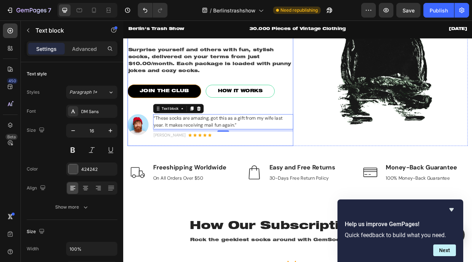
scroll to position [111, 0]
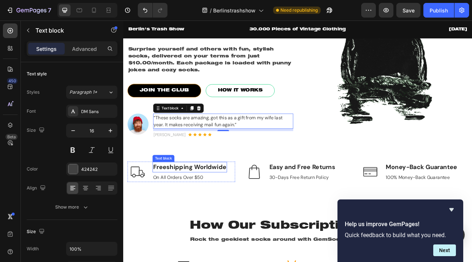
click at [204, 208] on p "Freeshipping Worldwide" at bounding box center [207, 205] width 92 height 12
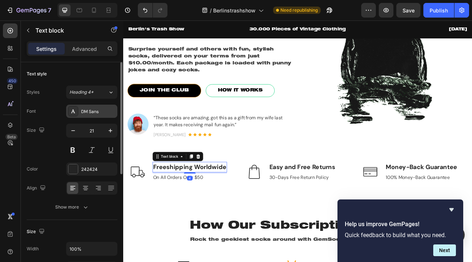
click at [79, 113] on div "DM Sans" at bounding box center [91, 111] width 51 height 13
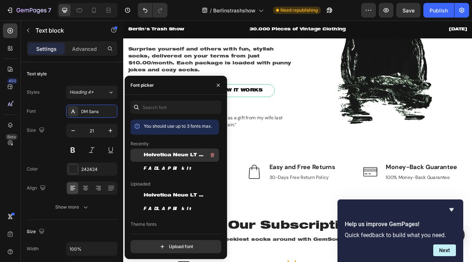
click at [157, 156] on span "Helvetica Neue LT Pro 93 Black Extended" at bounding box center [174, 155] width 61 height 7
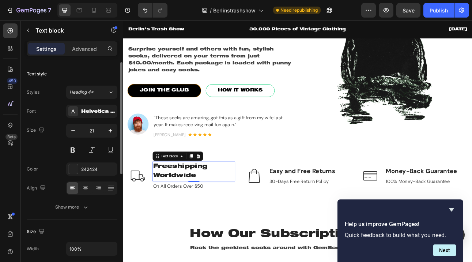
click at [49, 150] on div "Size 21" at bounding box center [72, 140] width 91 height 33
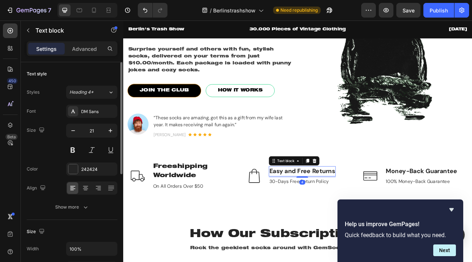
click at [333, 209] on p "Easy and Free Returns" at bounding box center [348, 210] width 83 height 12
click at [81, 114] on div "DM Sans" at bounding box center [98, 111] width 34 height 7
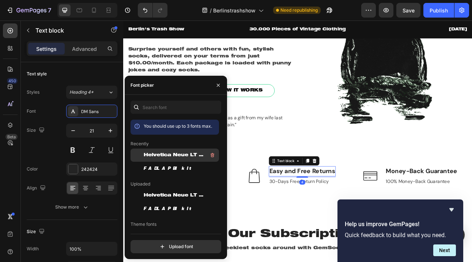
click at [165, 154] on span "Helvetica Neue LT Pro 93 Black Extended" at bounding box center [174, 155] width 61 height 7
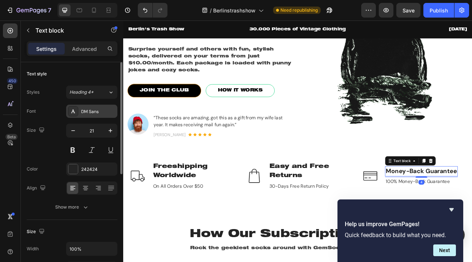
click at [78, 112] on div at bounding box center [73, 111] width 10 height 10
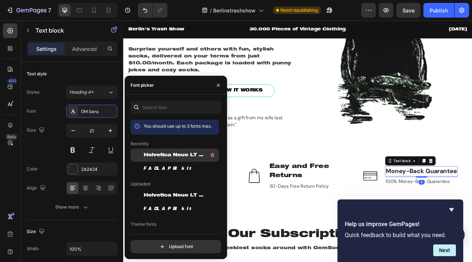
click at [157, 152] on span "Helvetica Neue LT Pro 93 Black Extended" at bounding box center [174, 155] width 61 height 7
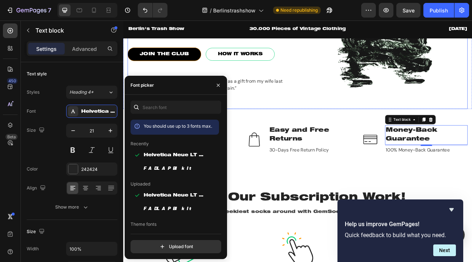
scroll to position [159, 0]
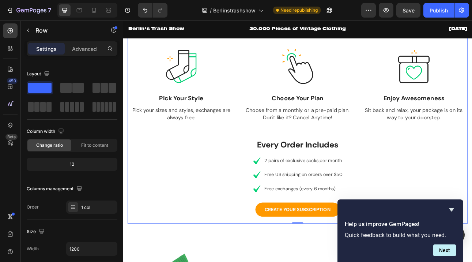
scroll to position [396, 0]
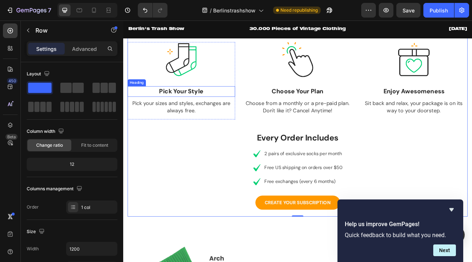
click at [183, 111] on p "Pick Your Style" at bounding box center [196, 110] width 134 height 12
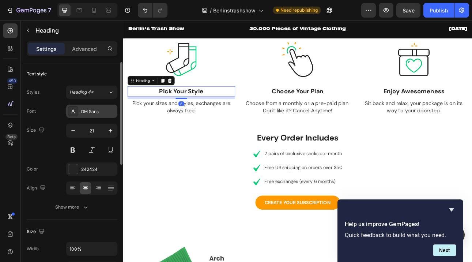
click at [83, 111] on div "DM Sans" at bounding box center [98, 111] width 34 height 7
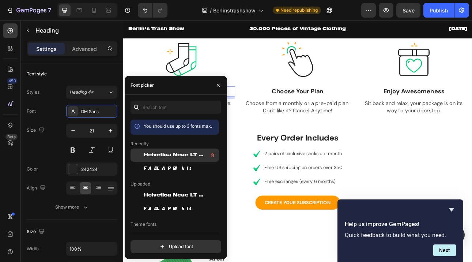
click at [160, 155] on span "Helvetica Neue LT Pro 93 Black Extended" at bounding box center [174, 155] width 61 height 7
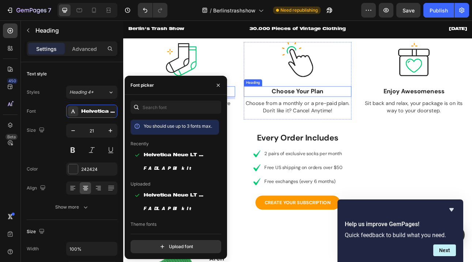
click at [345, 106] on p "Choose Your Plan" at bounding box center [343, 110] width 134 height 12
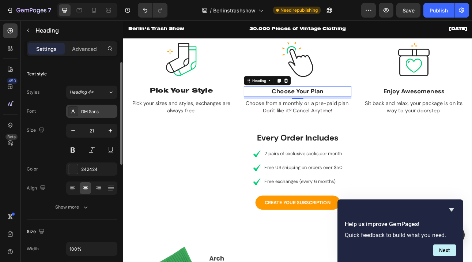
click at [85, 113] on div "DM Sans" at bounding box center [98, 111] width 34 height 7
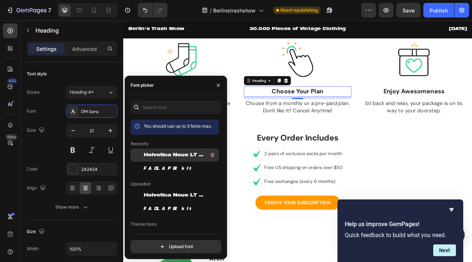
click at [176, 157] on span "Helvetica Neue LT Pro 93 Black Extended" at bounding box center [174, 155] width 61 height 7
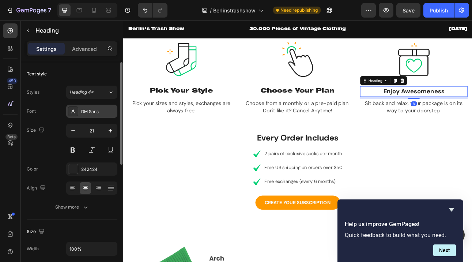
click at [84, 115] on div "DM Sans" at bounding box center [91, 111] width 51 height 13
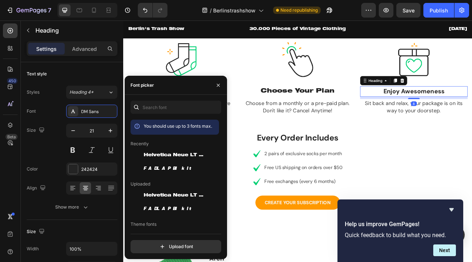
click at [149, 122] on div "You should use up to 3 fonts max." at bounding box center [178, 125] width 68 height 7
click at [160, 156] on span "Helvetica Neue LT Pro 93 Black Extended" at bounding box center [174, 155] width 61 height 7
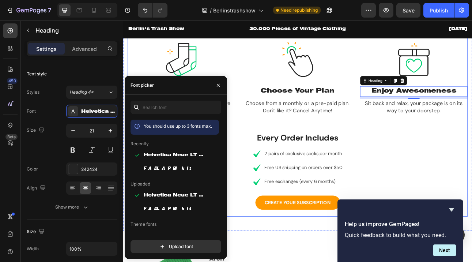
click at [468, 156] on div "How Our Subscription Work! Heading Rock the geekiest socks around with GemSocks…" at bounding box center [343, 127] width 428 height 262
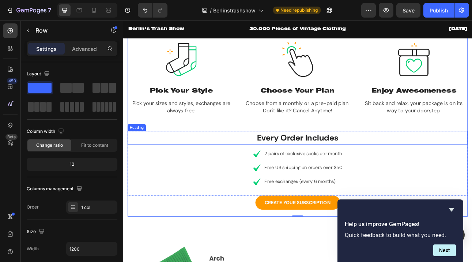
click at [332, 169] on p "Every Order Includes" at bounding box center [342, 167] width 426 height 15
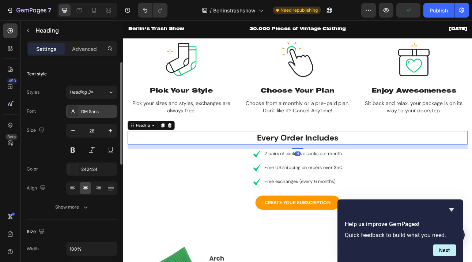
click at [86, 112] on div "DM Sans" at bounding box center [98, 111] width 34 height 7
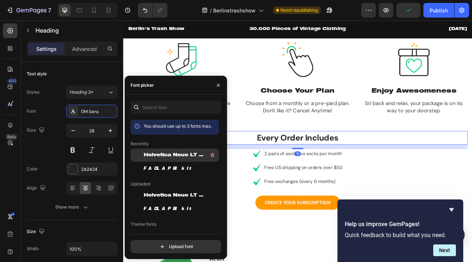
click at [163, 154] on span "Helvetica Neue LT Pro 93 Black Extended" at bounding box center [174, 155] width 61 height 7
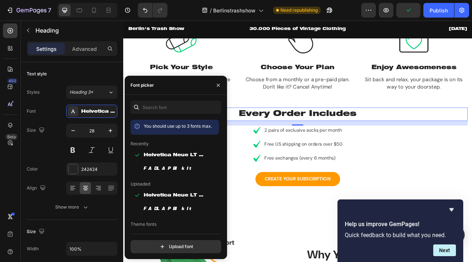
scroll to position [428, 0]
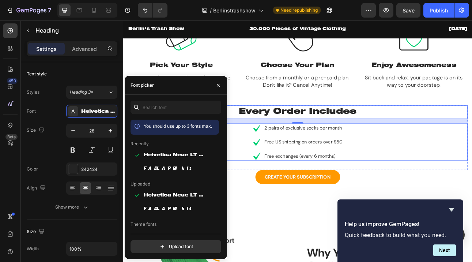
click at [437, 175] on div "Icon 2 pairs of exclusive socks per month Text block Icon Free US shipping on o…" at bounding box center [343, 173] width 428 height 47
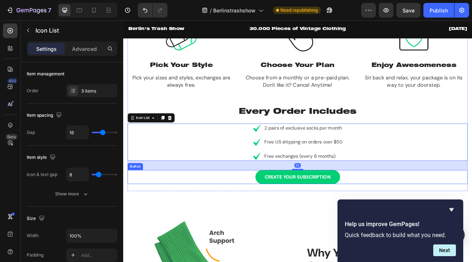
click at [297, 219] on link "CREATE YOUR SUBSCRIPTION" at bounding box center [342, 217] width 106 height 18
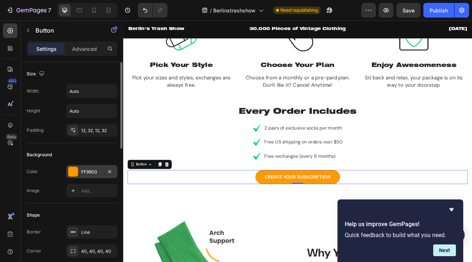
click at [70, 175] on div at bounding box center [73, 172] width 10 height 10
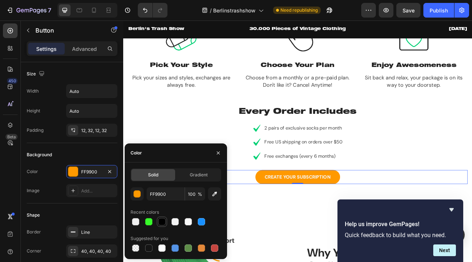
click at [163, 222] on div at bounding box center [161, 221] width 7 height 7
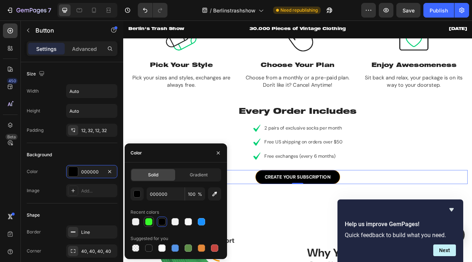
click at [150, 219] on div at bounding box center [148, 221] width 7 height 7
type input "38FA2A"
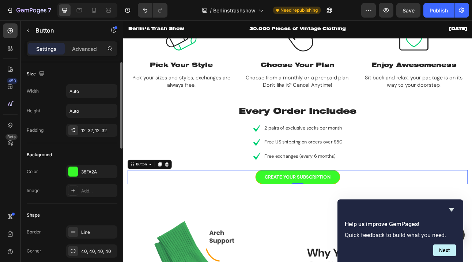
click at [87, 156] on div "Background" at bounding box center [72, 155] width 91 height 12
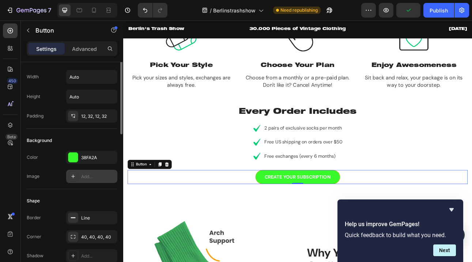
scroll to position [0, 0]
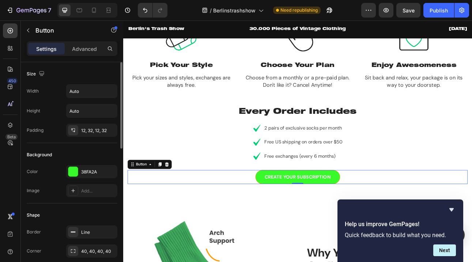
click at [82, 143] on div "Background Color 38FA2A Image Add..." at bounding box center [72, 173] width 91 height 60
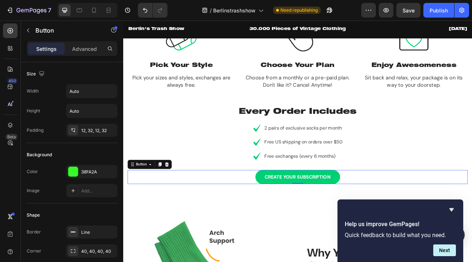
click at [334, 223] on link "CREATE YOUR SUBSCRIPTION" at bounding box center [342, 217] width 106 height 18
click at [331, 217] on div "CREATE YOUR SUBSCRIPTION" at bounding box center [342, 217] width 83 height 9
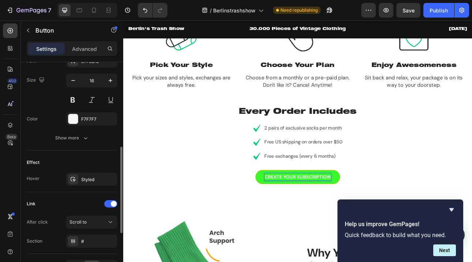
scroll to position [299, 0]
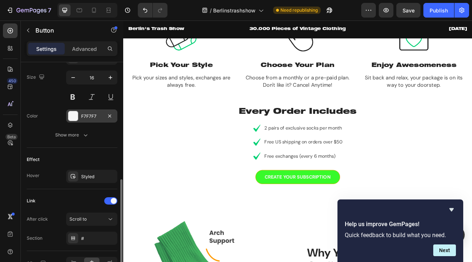
click at [71, 118] on div at bounding box center [73, 116] width 10 height 10
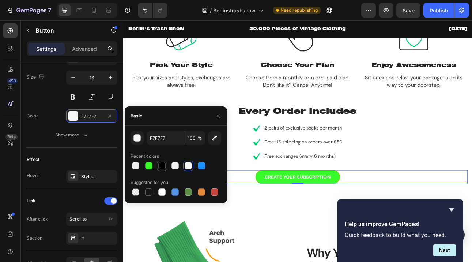
click at [160, 170] on div at bounding box center [162, 165] width 10 height 10
click at [135, 164] on div at bounding box center [135, 165] width 7 height 7
type input "EFEFEF"
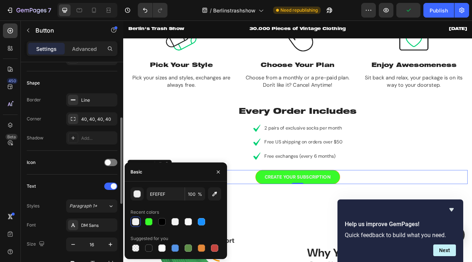
scroll to position [135, 0]
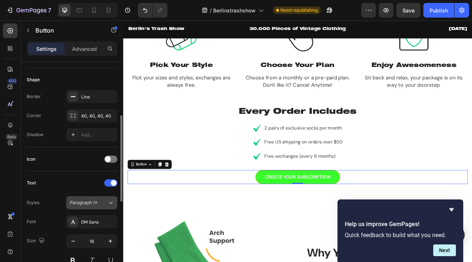
click at [75, 205] on span "Paragraph 1*" at bounding box center [83, 202] width 28 height 7
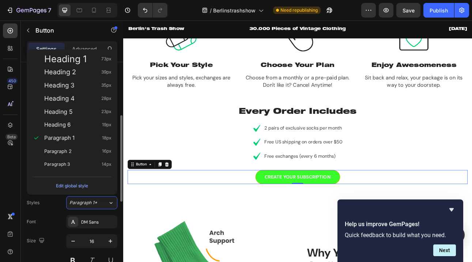
click at [47, 207] on div "Styles Paragraph 1*" at bounding box center [72, 202] width 91 height 13
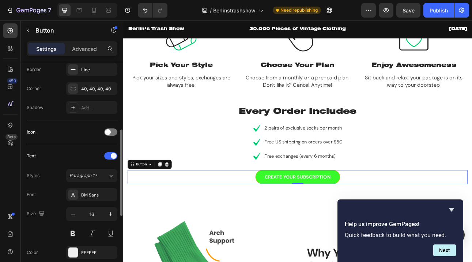
scroll to position [168, 0]
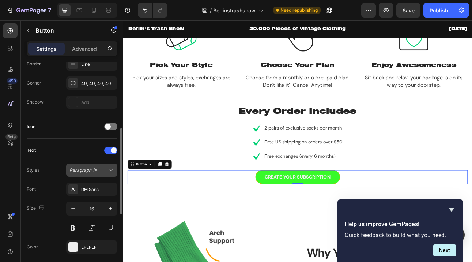
click at [87, 173] on span "Paragraph 1*" at bounding box center [83, 170] width 28 height 7
click at [45, 188] on div "Font DM Sans" at bounding box center [72, 188] width 91 height 13
click at [86, 192] on div "DM Sans" at bounding box center [91, 188] width 51 height 13
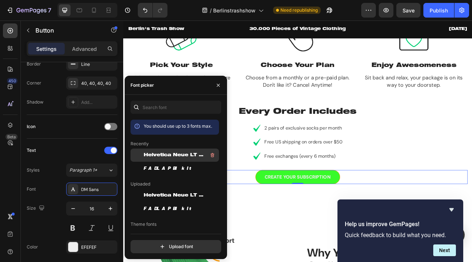
click at [151, 155] on span "Helvetica Neue LT Pro 93 Black Extended" at bounding box center [174, 155] width 61 height 7
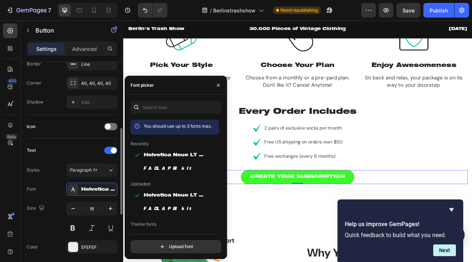
click at [54, 150] on div "Text" at bounding box center [72, 150] width 91 height 12
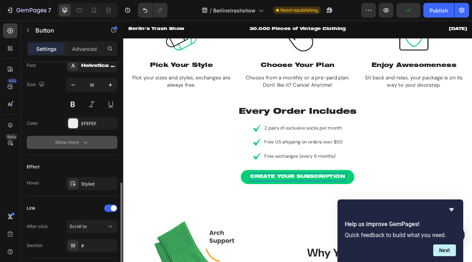
scroll to position [342, 0]
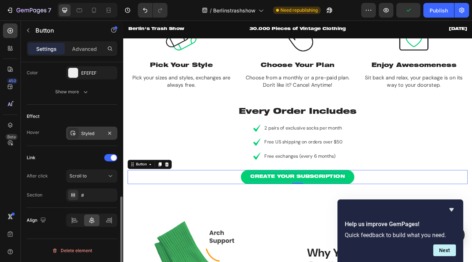
click at [99, 137] on div "Styled" at bounding box center [91, 132] width 51 height 13
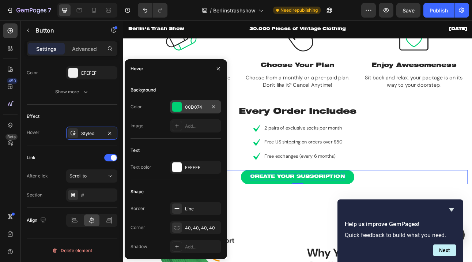
click at [175, 108] on div at bounding box center [177, 107] width 10 height 10
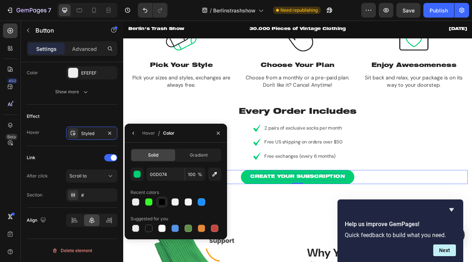
click at [160, 205] on div at bounding box center [161, 201] width 9 height 9
type input "000000"
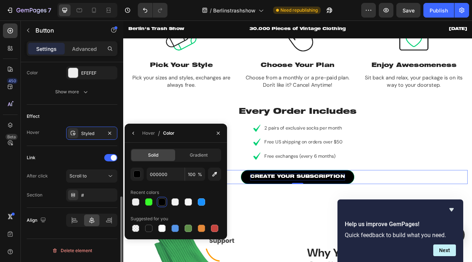
click at [92, 152] on div "Link" at bounding box center [72, 158] width 91 height 12
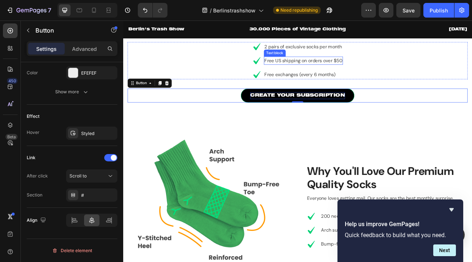
scroll to position [596, 0]
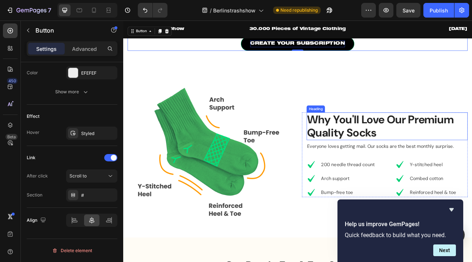
click at [412, 154] on p "Why You'll Love Our Premium Quality Socks" at bounding box center [454, 153] width 201 height 33
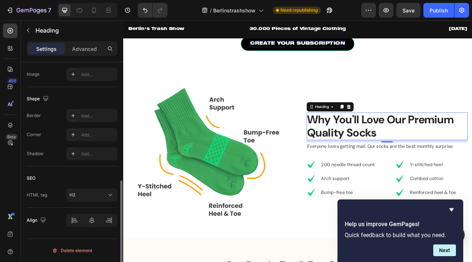
scroll to position [0, 0]
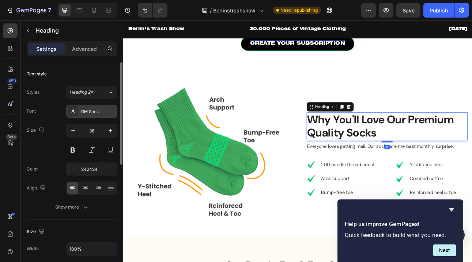
click at [89, 112] on div "DM Sans" at bounding box center [98, 111] width 34 height 7
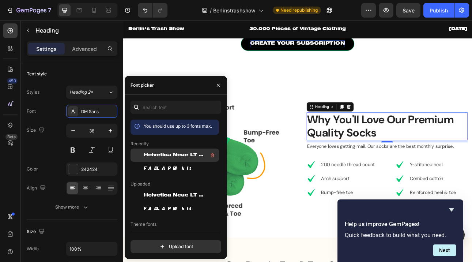
click at [171, 156] on span "Helvetica Neue LT Pro 93 Black Extended" at bounding box center [174, 155] width 61 height 7
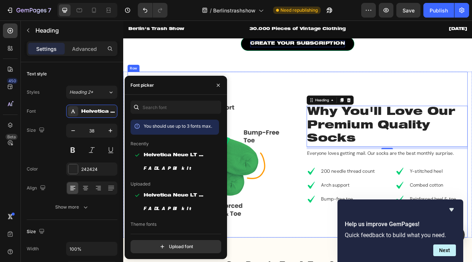
click at [364, 96] on div "Why You'll Love Our Premium Quality Socks Heading 8 Everyone loves getting mail…" at bounding box center [452, 189] width 208 height 208
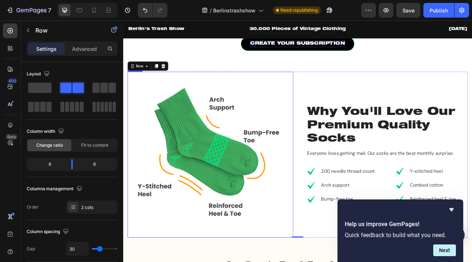
click at [243, 124] on img at bounding box center [233, 189] width 208 height 208
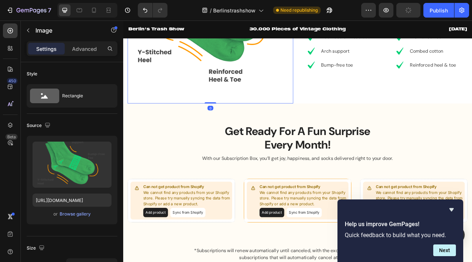
scroll to position [781, 0]
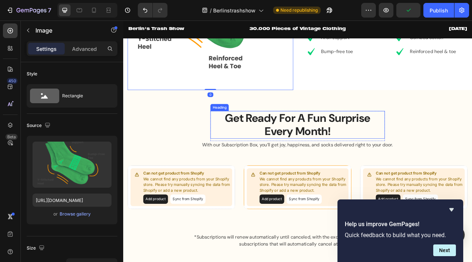
click at [299, 145] on p "Get Ready For A Fun Surprise Every Month!" at bounding box center [342, 151] width 218 height 33
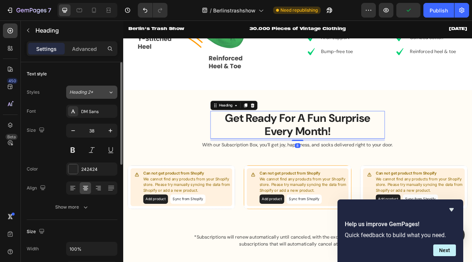
click at [77, 95] on button "Heading 2*" at bounding box center [91, 92] width 51 height 13
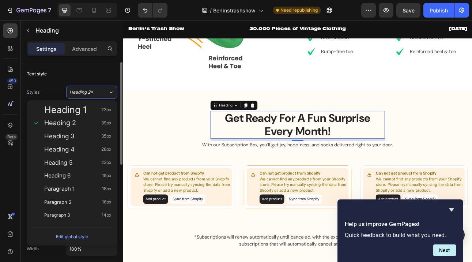
click at [66, 76] on div "Text style" at bounding box center [72, 74] width 91 height 12
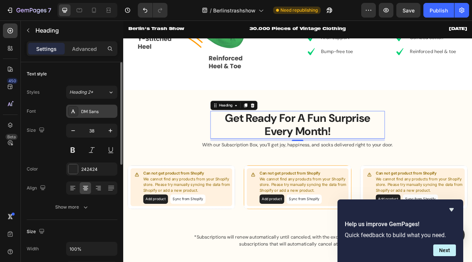
click at [91, 110] on div "DM Sans" at bounding box center [98, 111] width 34 height 7
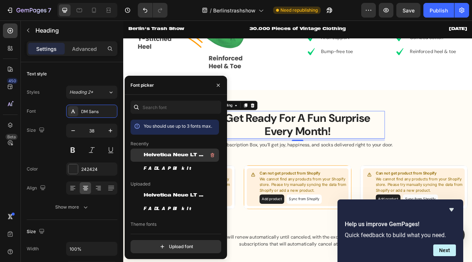
click at [171, 156] on span "Helvetica Neue LT Pro 93 Black Extended" at bounding box center [174, 155] width 61 height 7
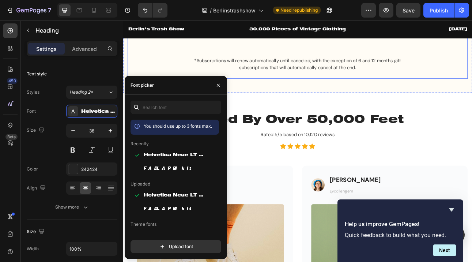
scroll to position [1003, 0]
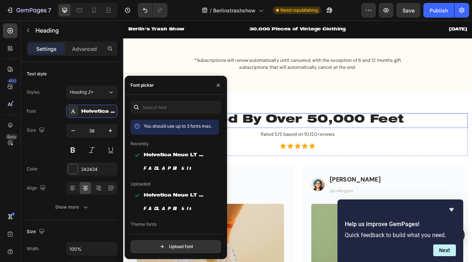
click at [425, 145] on p "Loved By Over 50,000 Feet" at bounding box center [342, 146] width 426 height 17
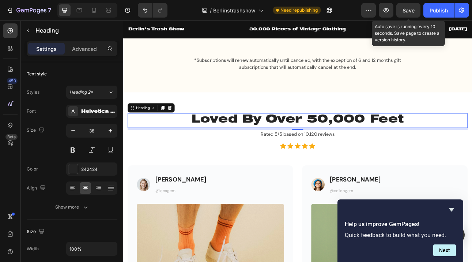
click at [404, 11] on span "Save" at bounding box center [408, 10] width 12 height 6
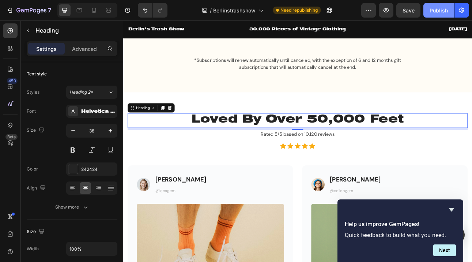
click at [434, 16] on button "Publish" at bounding box center [438, 10] width 31 height 15
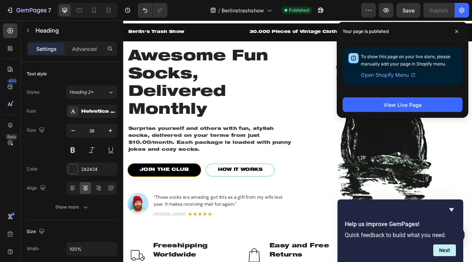
scroll to position [0, 0]
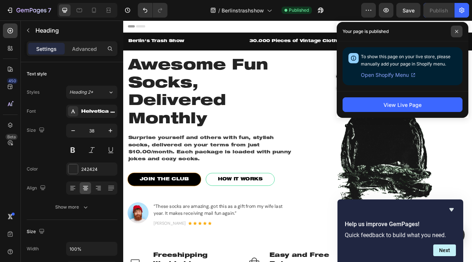
click at [456, 29] on span at bounding box center [457, 32] width 12 height 12
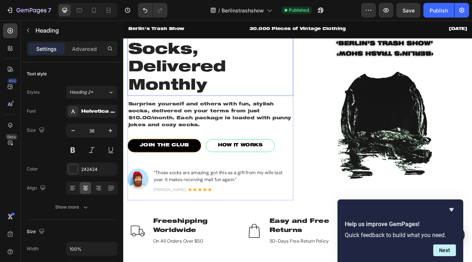
scroll to position [57, 0]
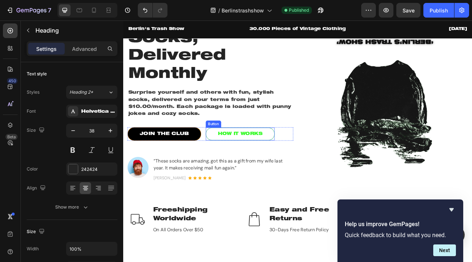
click at [309, 157] on link "HOW IT WORKS" at bounding box center [270, 163] width 87 height 16
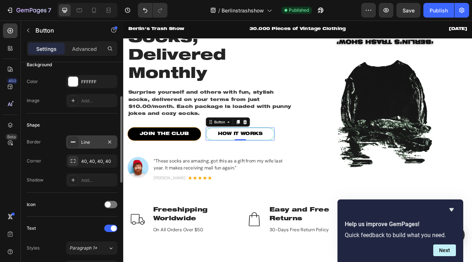
scroll to position [92, 0]
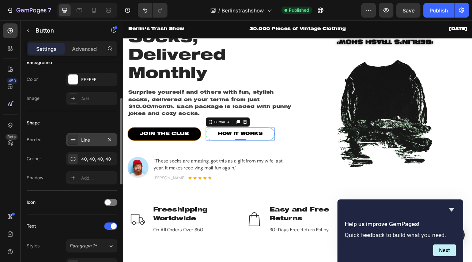
click at [73, 140] on rect at bounding box center [73, 139] width 5 height 1
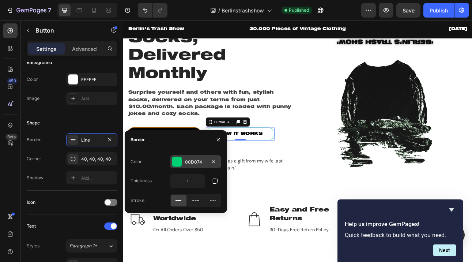
click at [177, 164] on div at bounding box center [177, 162] width 10 height 10
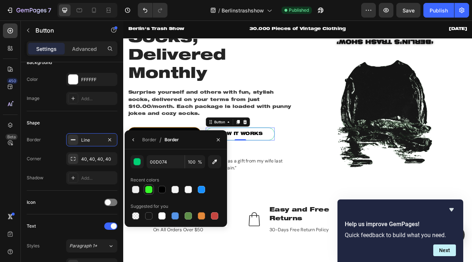
click at [148, 189] on div at bounding box center [148, 189] width 7 height 7
type input "38FA2A"
click at [374, 157] on img at bounding box center [452, 116] width 208 height 208
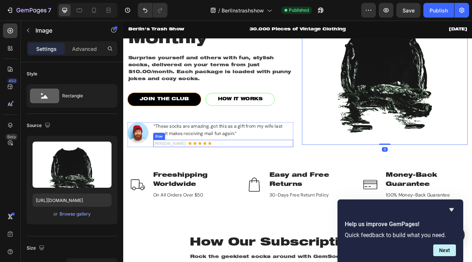
scroll to position [101, 0]
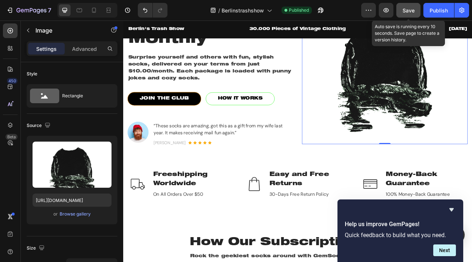
click at [402, 10] on button "Save" at bounding box center [408, 10] width 24 height 15
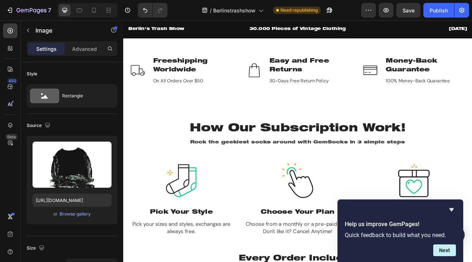
scroll to position [243, 0]
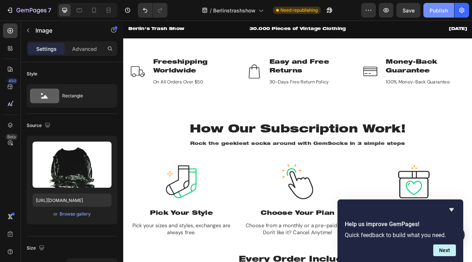
click at [433, 12] on div "Publish" at bounding box center [438, 11] width 18 height 8
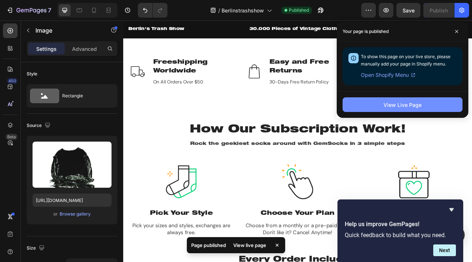
click at [404, 103] on div "View Live Page" at bounding box center [402, 105] width 38 height 8
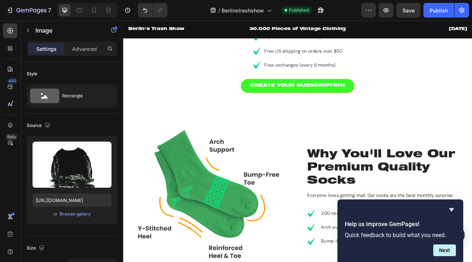
scroll to position [596, 0]
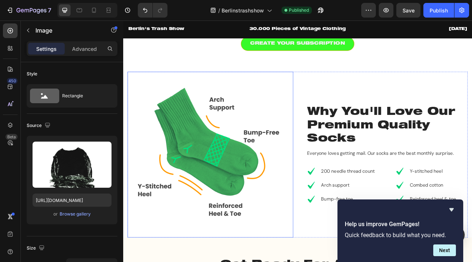
click at [231, 179] on img at bounding box center [233, 189] width 208 height 208
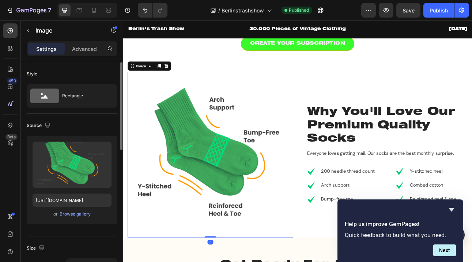
click at [75, 217] on div "or Browse gallery" at bounding box center [72, 213] width 79 height 9
click at [75, 212] on div "Browse gallery" at bounding box center [75, 213] width 31 height 7
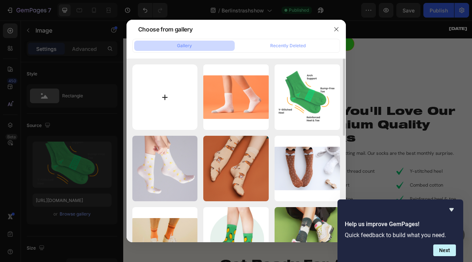
click at [169, 87] on input "file" at bounding box center [164, 96] width 65 height 65
type input "C:\fakepath\24.png"
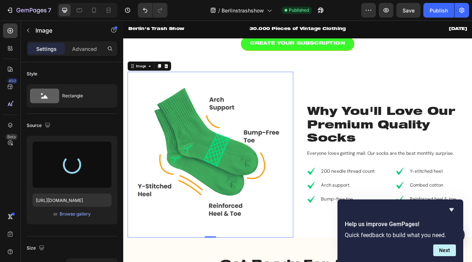
type input "[URL][DOMAIN_NAME]"
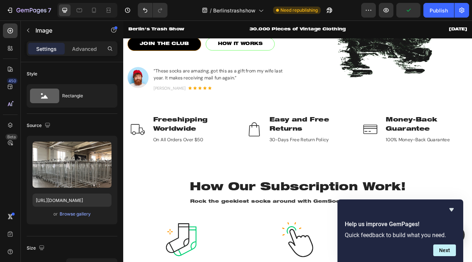
scroll to position [68, 0]
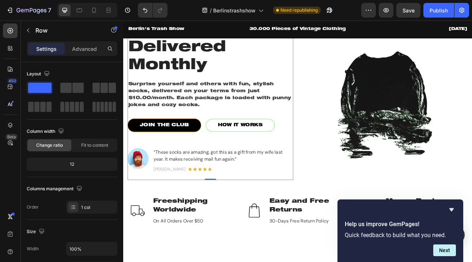
click at [198, 143] on div "Awesome Fun Socks, Delivered Monthly Heading Surprise yourself and others with …" at bounding box center [233, 105] width 208 height 213
click at [178, 145] on link "JOIN THE CLUB" at bounding box center [175, 152] width 92 height 17
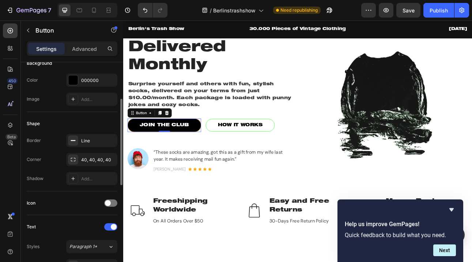
scroll to position [93, 0]
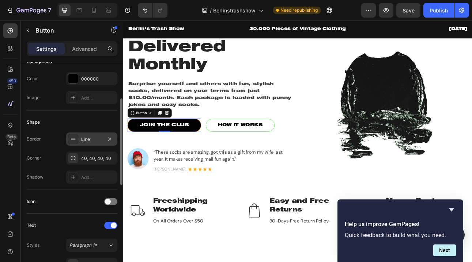
click at [79, 143] on div "Line" at bounding box center [91, 138] width 51 height 13
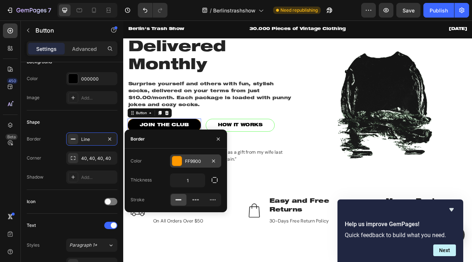
click at [176, 161] on div at bounding box center [177, 161] width 10 height 10
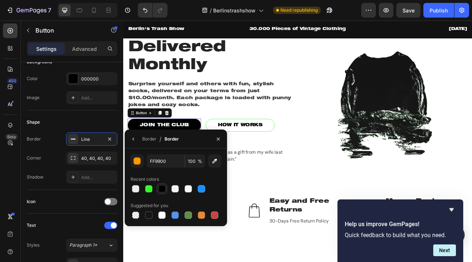
click at [159, 186] on div at bounding box center [161, 188] width 7 height 7
type input "000000"
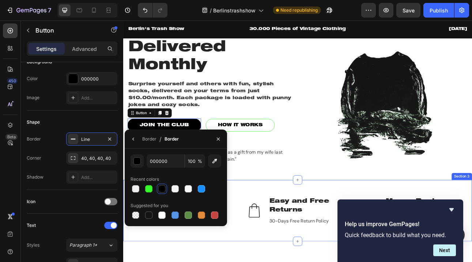
click at [332, 226] on div "Image Freeshipping Worldwide Text block On All Orders Over $50 Text block Row I…" at bounding box center [342, 259] width 438 height 77
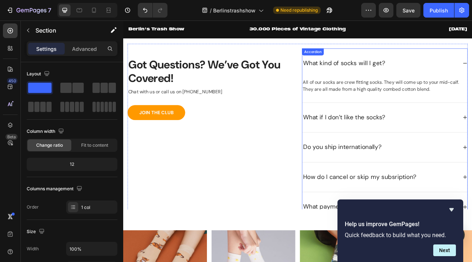
scroll to position [1578, 0]
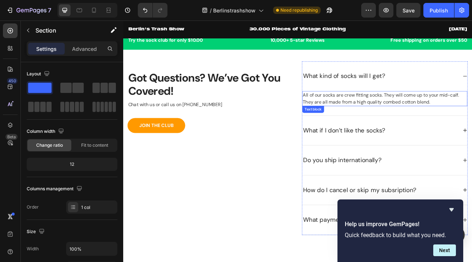
click at [419, 122] on p "All of our socks are crew fitting socks. They will come up to your mid-calf. Th…" at bounding box center [452, 119] width 206 height 18
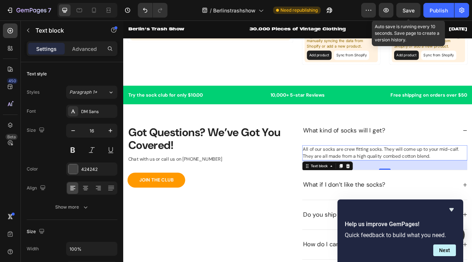
click at [403, 8] on span "Save" at bounding box center [408, 10] width 12 height 6
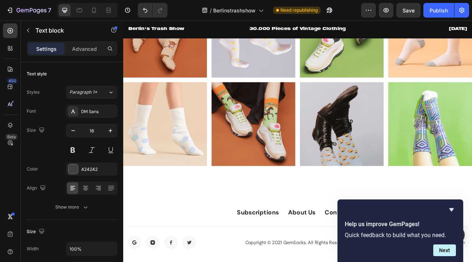
scroll to position [2105, 0]
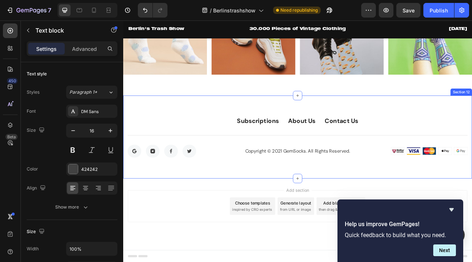
click at [200, 132] on div "Subscriptions Button About Us Button Contact Us Button Row Button Button Button…" at bounding box center [343, 166] width 428 height 69
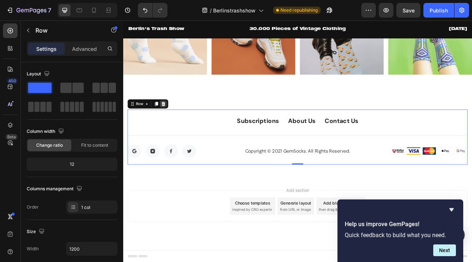
click at [172, 125] on icon at bounding box center [173, 125] width 5 height 5
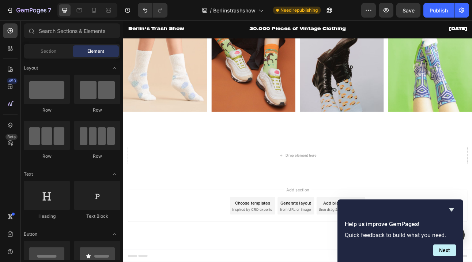
scroll to position [2059, 0]
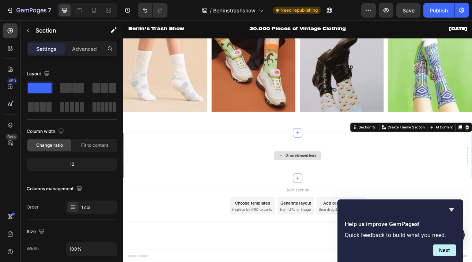
click at [222, 183] on div "Drop element here" at bounding box center [343, 190] width 428 height 22
click at [176, 261] on div "Add section Choose templates inspired by CRO experts Generate layout from URL o…" at bounding box center [342, 253] width 427 height 40
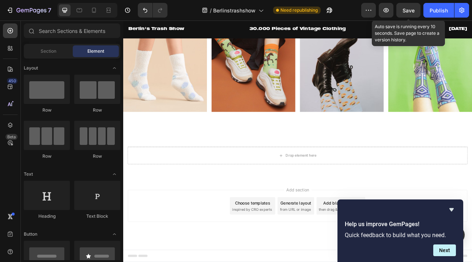
click at [410, 9] on span "Save" at bounding box center [408, 10] width 12 height 6
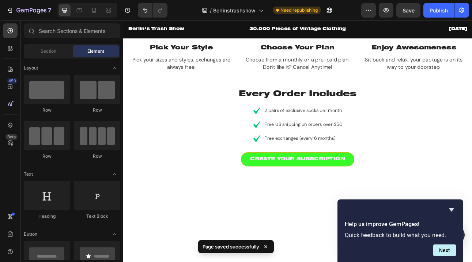
scroll to position [0, 0]
